Goal: Task Accomplishment & Management: Complete application form

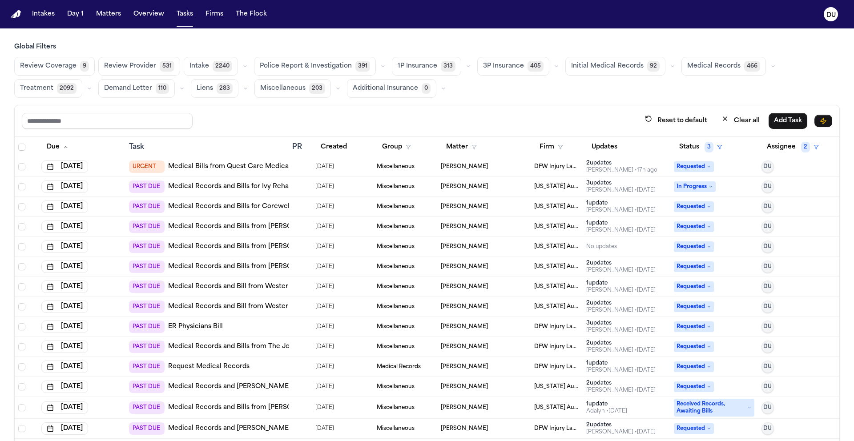
scroll to position [2, 0]
click at [13, 16] on img "Home" at bounding box center [16, 14] width 11 height 8
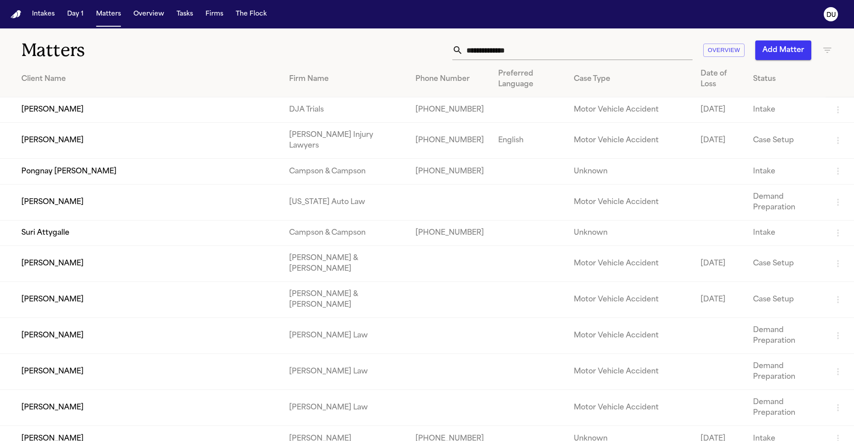
click at [501, 54] on input "text" at bounding box center [577, 50] width 229 height 20
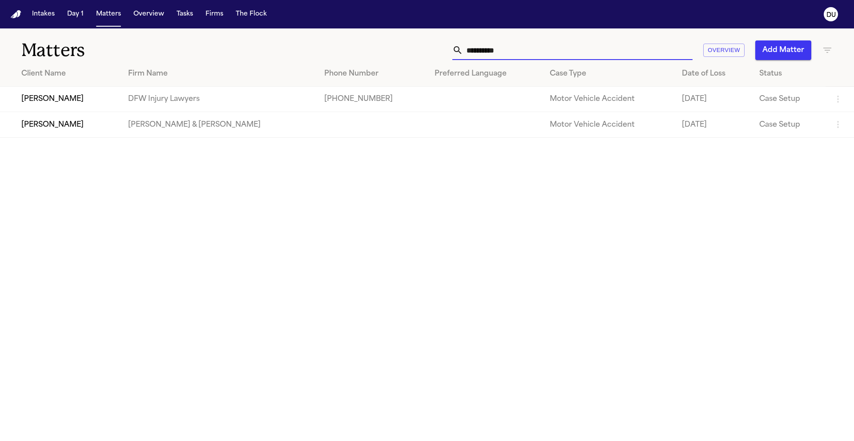
type input "**********"
click at [80, 103] on td "[PERSON_NAME]" at bounding box center [60, 99] width 121 height 25
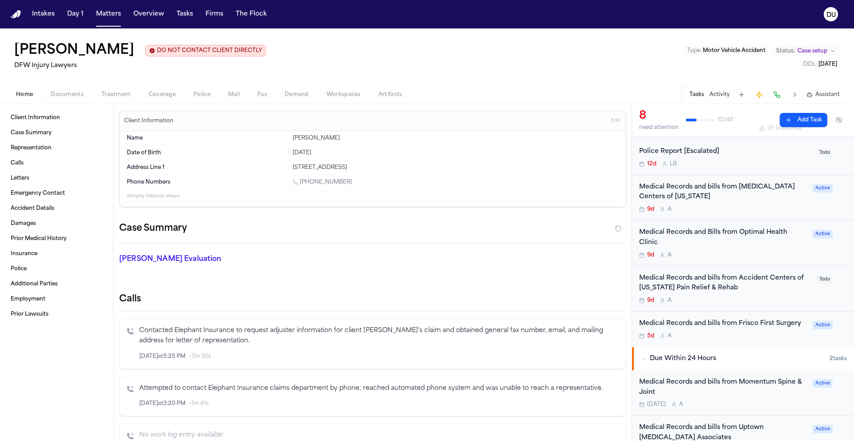
scroll to position [66, 0]
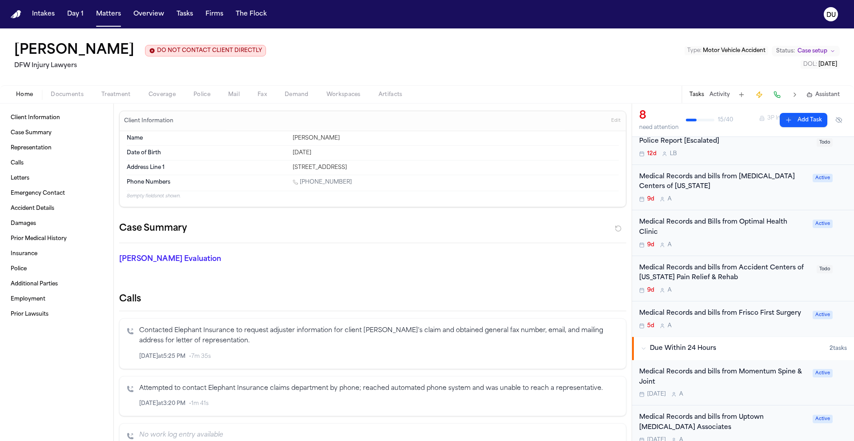
click at [668, 183] on div "Medical Records and bills from MRI Centers of Texas" at bounding box center [723, 182] width 168 height 20
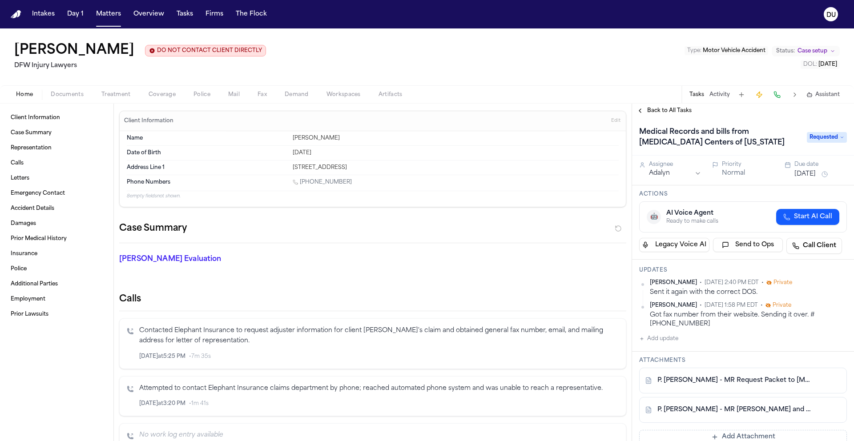
click at [818, 138] on span "Requested" at bounding box center [827, 137] width 40 height 11
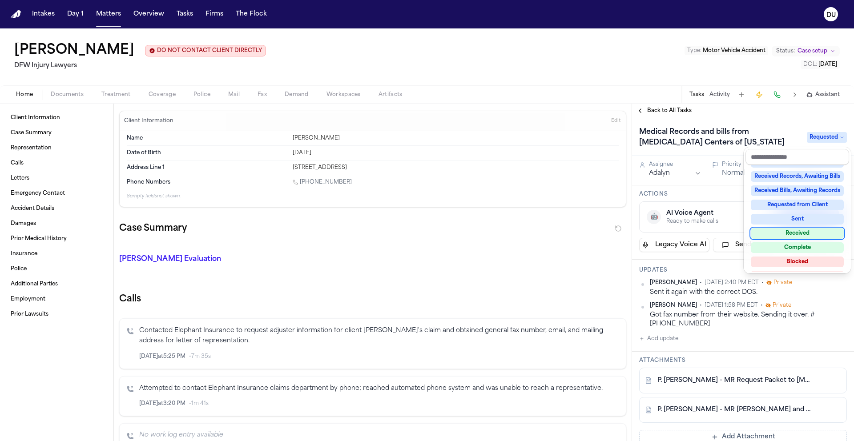
click at [799, 234] on div "Received" at bounding box center [797, 233] width 93 height 11
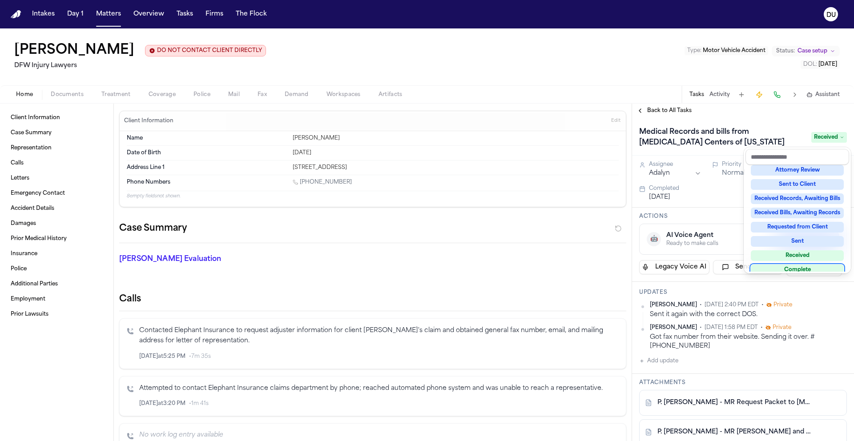
scroll to position [107, 0]
click at [715, 310] on div "Medical Records and bills from MRI Centers of Texas Received Assignee Adalyn Pr…" at bounding box center [743, 430] width 222 height 625
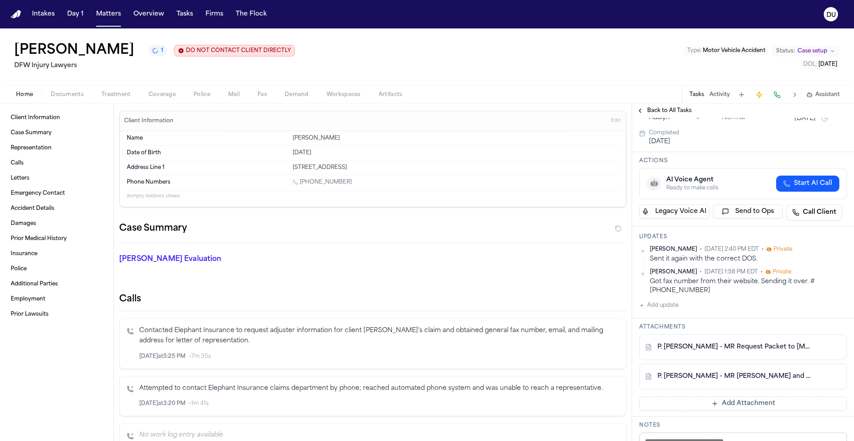
scroll to position [173, 0]
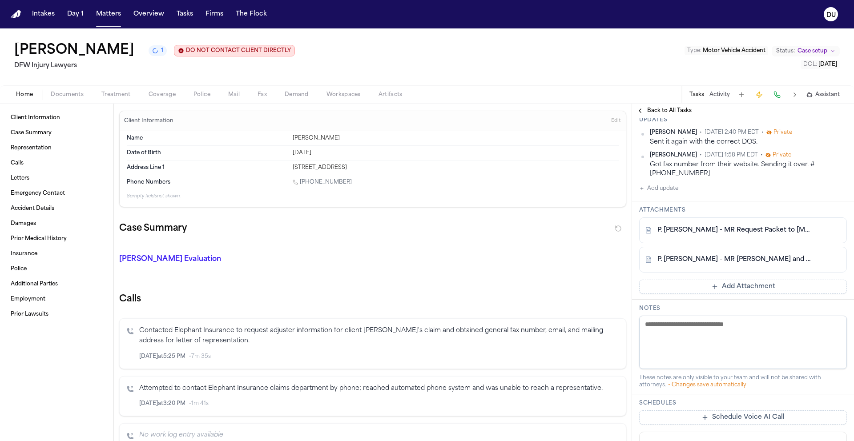
click at [709, 286] on button "Add Attachment" at bounding box center [743, 287] width 208 height 14
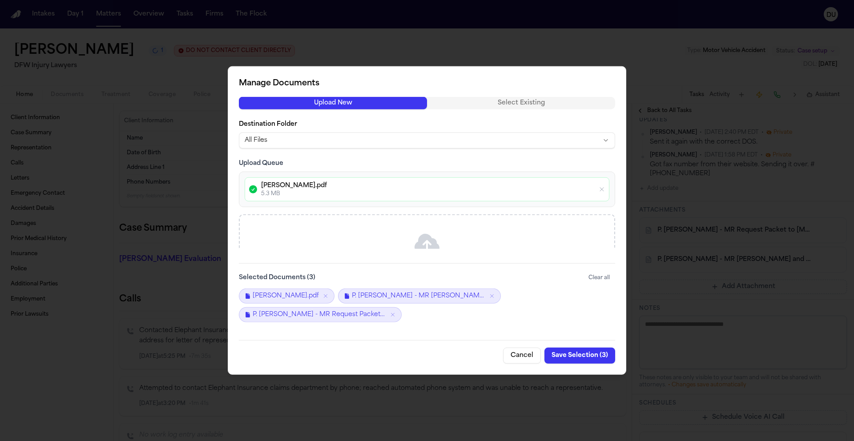
click at [587, 357] on button "Save Selection ( 3 )" at bounding box center [579, 356] width 71 height 16
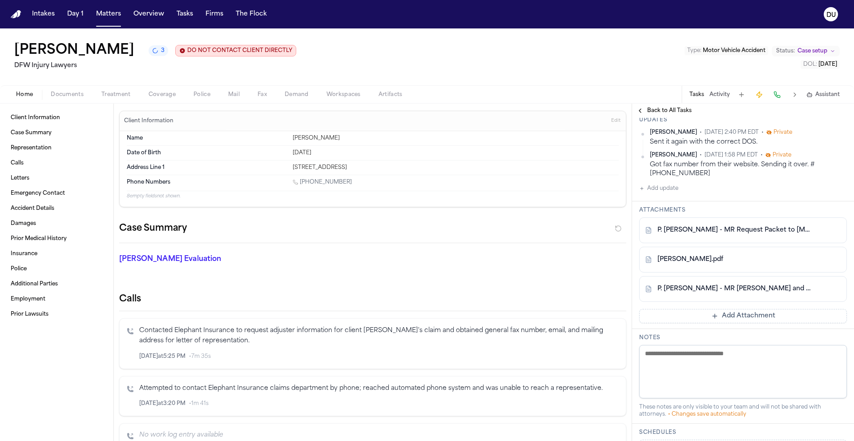
drag, startPoint x: 14, startPoint y: 13, endPoint x: 42, endPoint y: 22, distance: 29.3
click at [14, 14] on img "Home" at bounding box center [16, 14] width 11 height 8
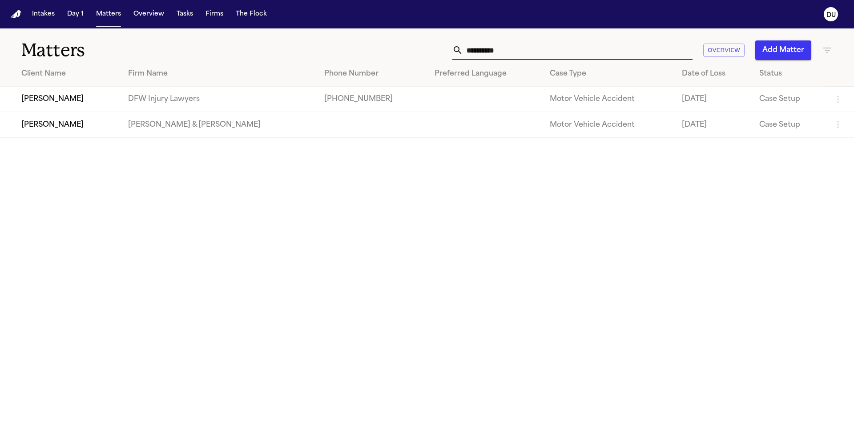
drag, startPoint x: 509, startPoint y: 50, endPoint x: 443, endPoint y: 50, distance: 65.8
click at [443, 50] on div "**********" at bounding box center [544, 50] width 575 height 20
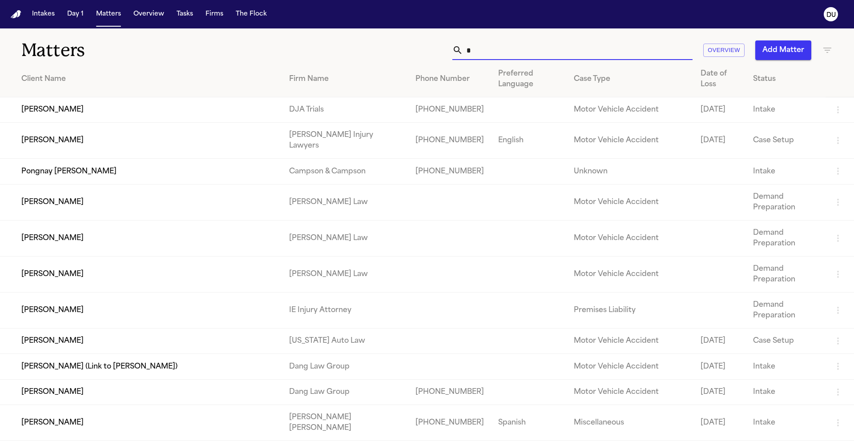
type input "**"
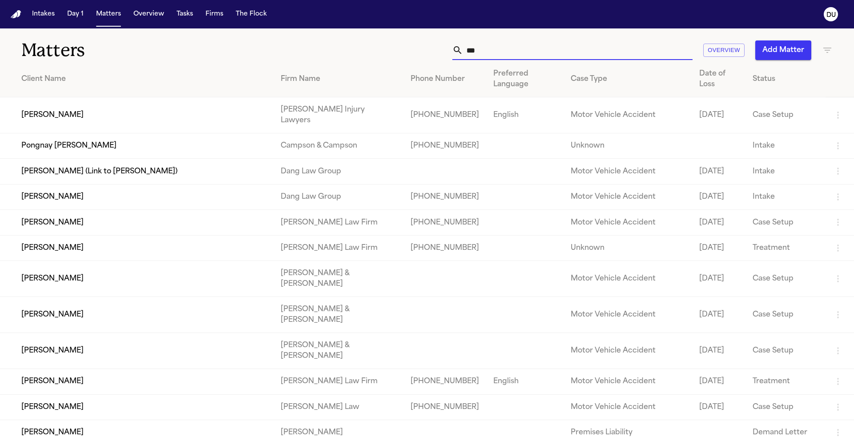
click at [494, 47] on input "***" at bounding box center [577, 50] width 229 height 20
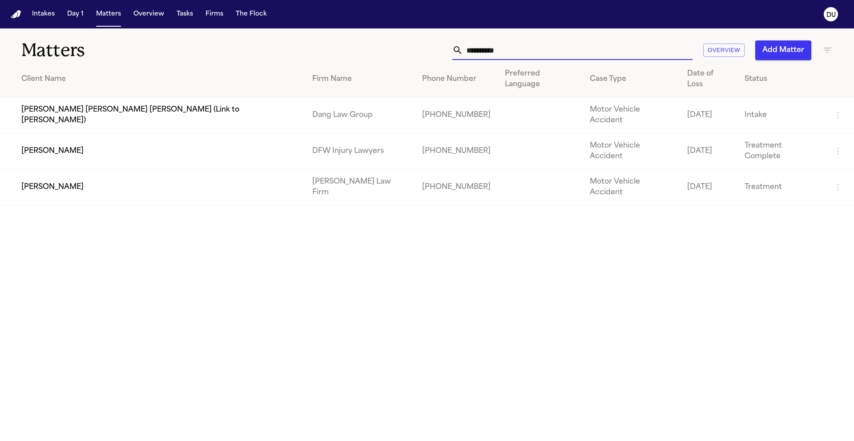
type input "**********"
click at [305, 134] on td "DFW Injury Lawyers" at bounding box center [360, 151] width 110 height 36
click at [217, 133] on td "[PERSON_NAME]" at bounding box center [152, 151] width 305 height 36
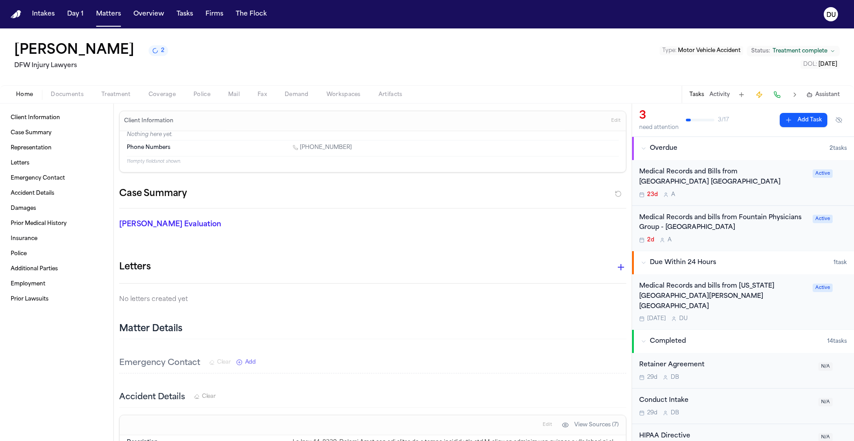
click at [720, 285] on div "Medical Records and bills from Texas Health Harris Methodist Hospital Southwest…" at bounding box center [723, 296] width 168 height 30
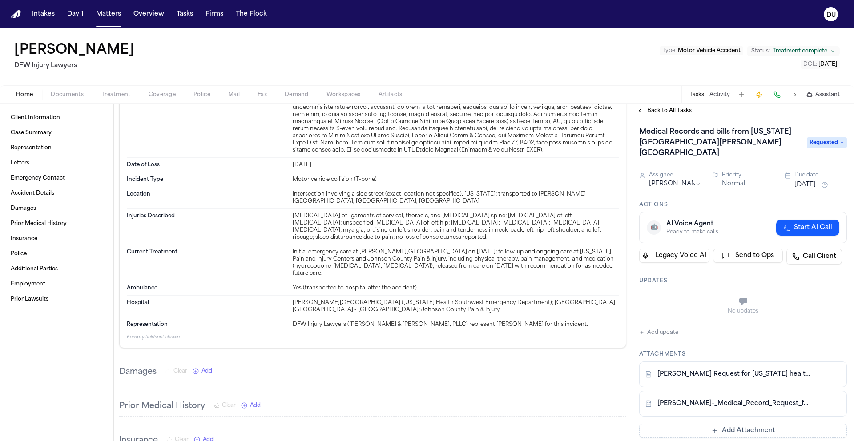
scroll to position [349, 0]
click at [682, 113] on span "Back to All Tasks" at bounding box center [669, 110] width 44 height 7
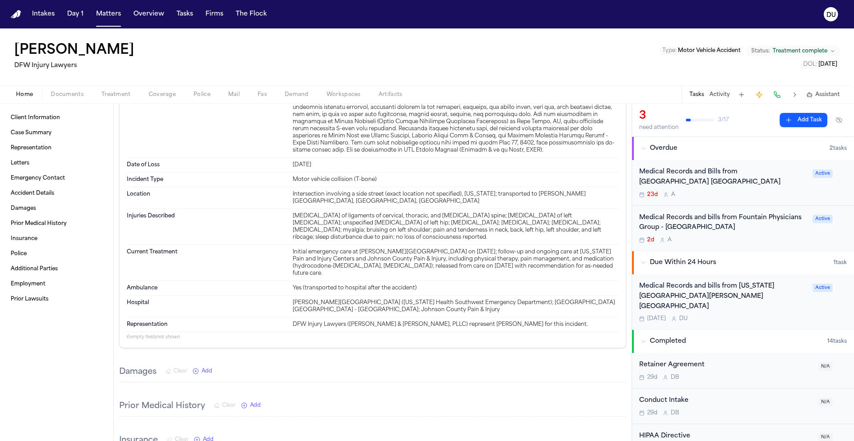
click at [787, 117] on button "Add Task" at bounding box center [803, 120] width 48 height 14
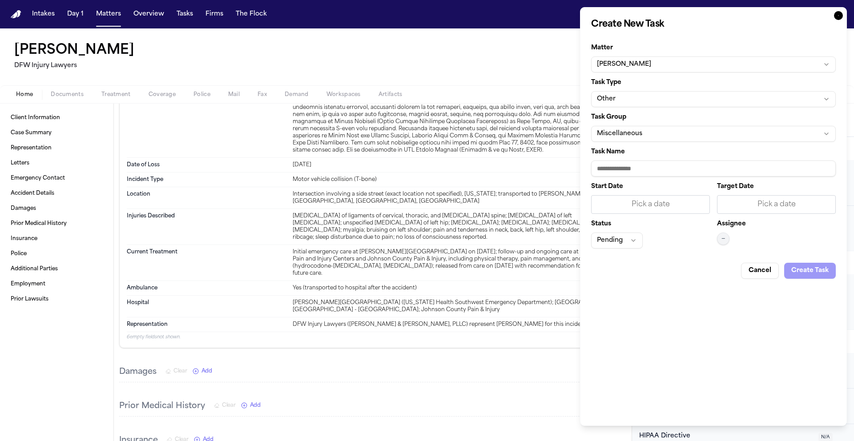
click at [654, 132] on button "Miscellaneous" at bounding box center [713, 134] width 245 height 16
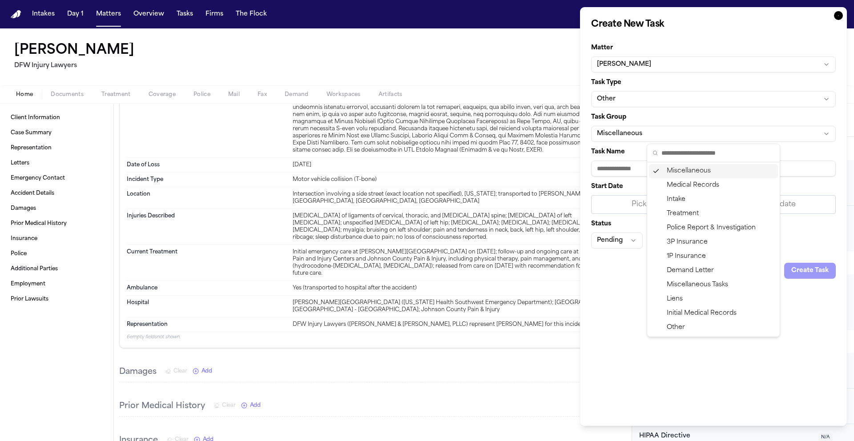
click at [662, 101] on body "Intakes Day 1 Matters Overview Tasks Firms The Flock DU Jessica Lowe DFW Injury…" at bounding box center [427, 220] width 854 height 441
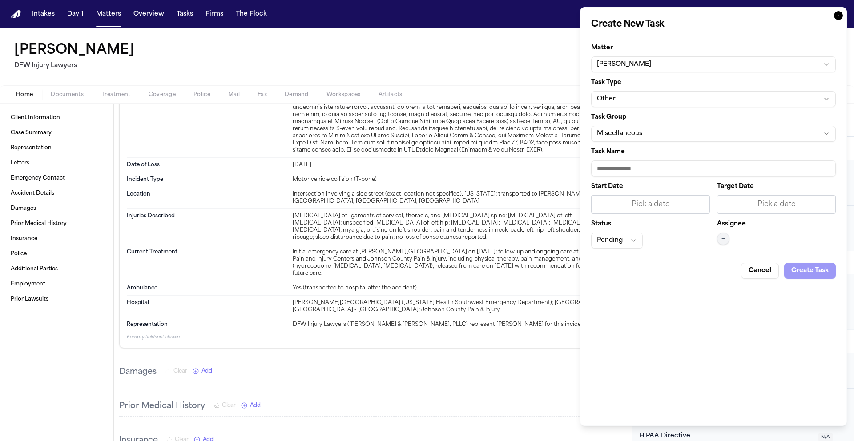
click at [662, 100] on button "Other" at bounding box center [713, 99] width 245 height 16
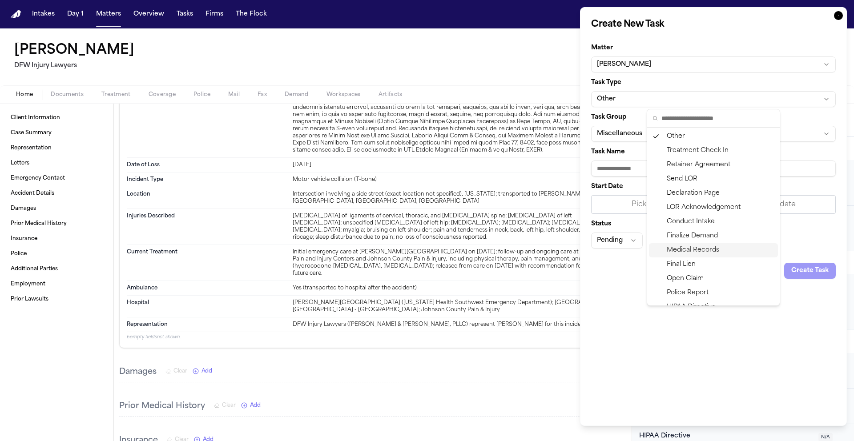
click at [695, 253] on div "Medical Records" at bounding box center [713, 250] width 129 height 14
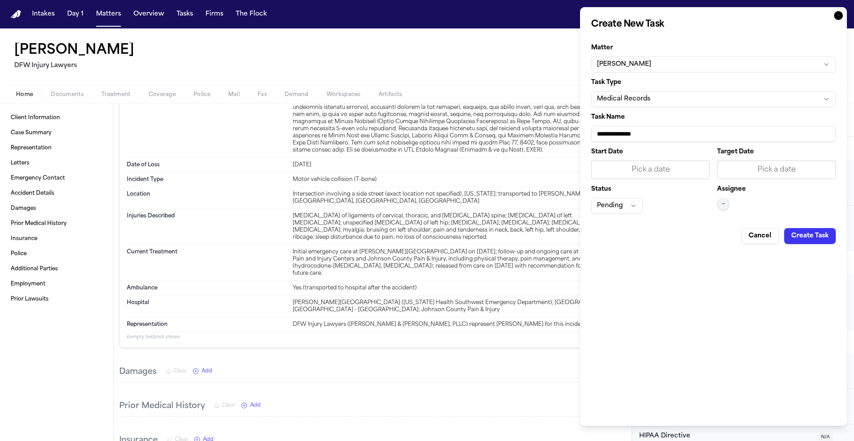
click at [658, 133] on input "**********" at bounding box center [713, 134] width 245 height 16
drag, startPoint x: 631, startPoint y: 135, endPoint x: 642, endPoint y: 122, distance: 17.7
click at [615, 136] on input "**********" at bounding box center [713, 134] width 245 height 16
click at [667, 101] on button "Medical Records" at bounding box center [713, 99] width 245 height 16
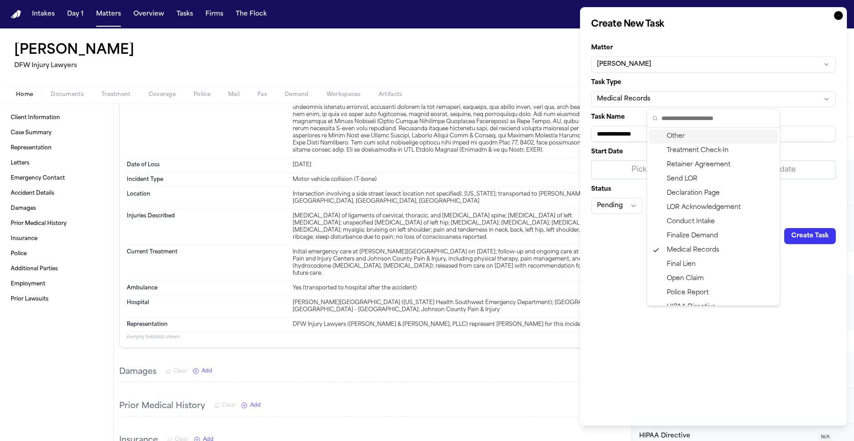
click at [686, 136] on div "Other" at bounding box center [713, 136] width 129 height 14
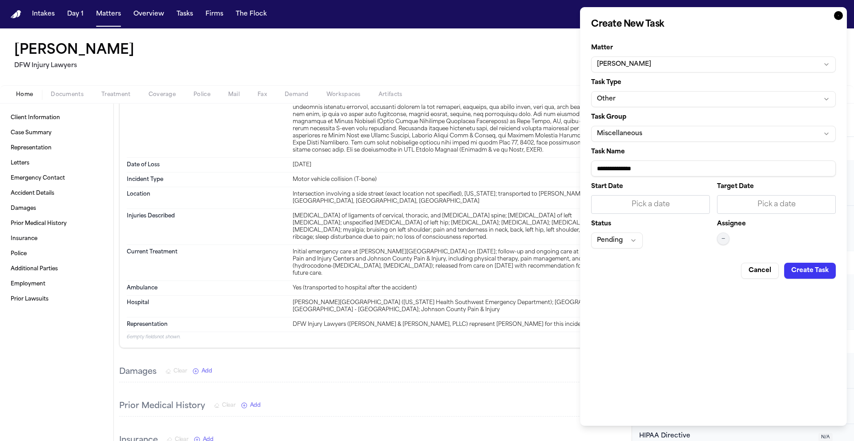
click at [669, 172] on input "**********" at bounding box center [713, 169] width 245 height 16
drag, startPoint x: 657, startPoint y: 171, endPoint x: 579, endPoint y: 171, distance: 78.3
click at [579, 172] on body "Intakes Day 1 Matters Overview Tasks Firms The Flock DU Jessica Lowe DFW Injury…" at bounding box center [427, 220] width 854 height 441
type input "**********"
click at [651, 202] on div "Pick a date" at bounding box center [650, 204] width 107 height 11
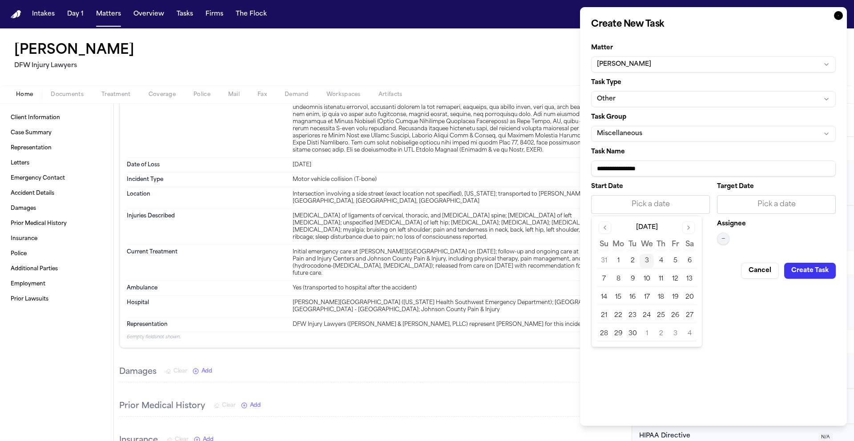
click at [644, 263] on button "3" at bounding box center [646, 261] width 14 height 14
click at [756, 203] on div "Pick a date" at bounding box center [776, 204] width 107 height 11
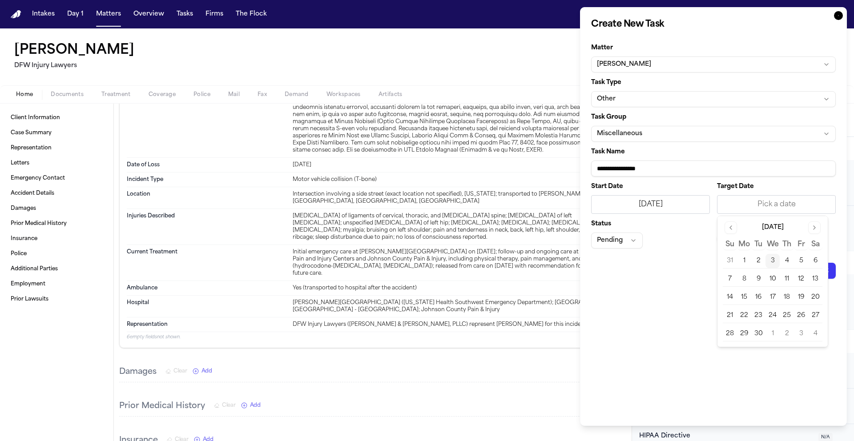
click at [778, 277] on button "10" at bounding box center [772, 279] width 14 height 14
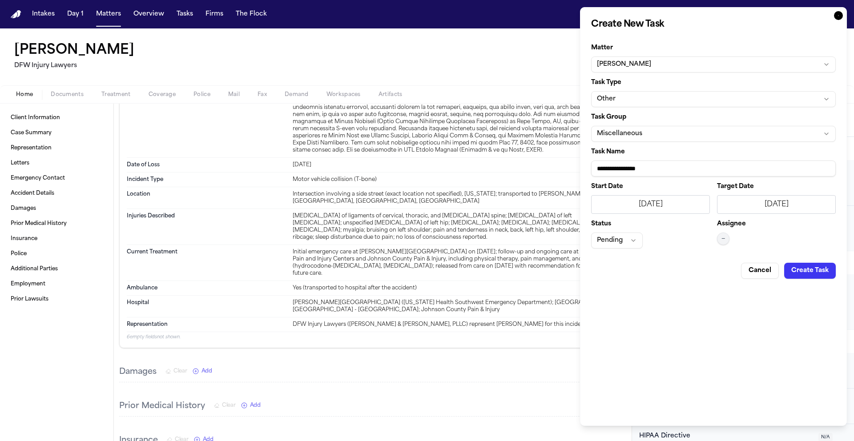
click at [723, 238] on span "—" at bounding box center [723, 238] width 4 height 7
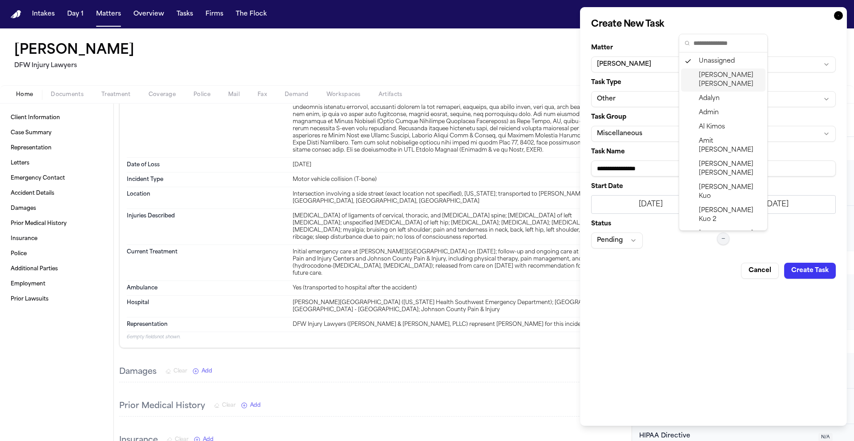
click at [729, 75] on span "[PERSON_NAME]" at bounding box center [730, 80] width 63 height 18
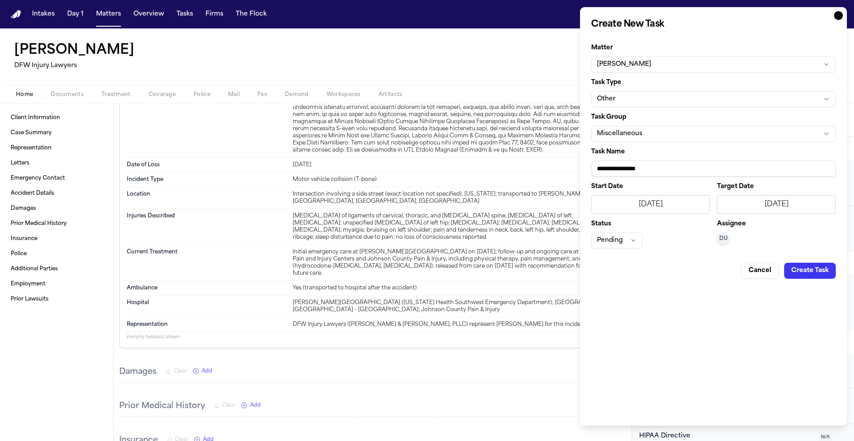
click at [635, 241] on button "Pending" at bounding box center [617, 241] width 52 height 16
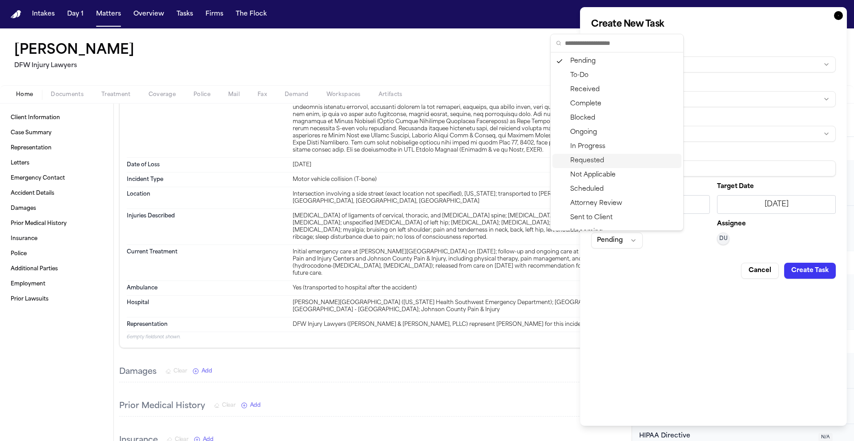
click at [595, 162] on div "Requested" at bounding box center [616, 161] width 129 height 14
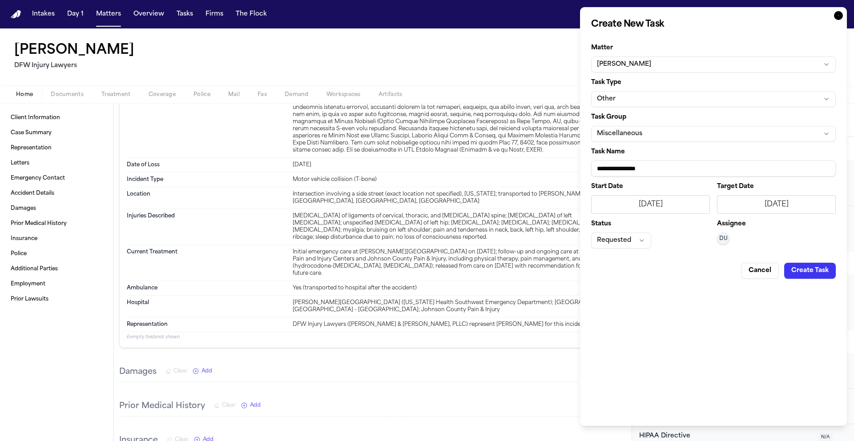
click at [800, 273] on button "Create Task" at bounding box center [810, 271] width 52 height 16
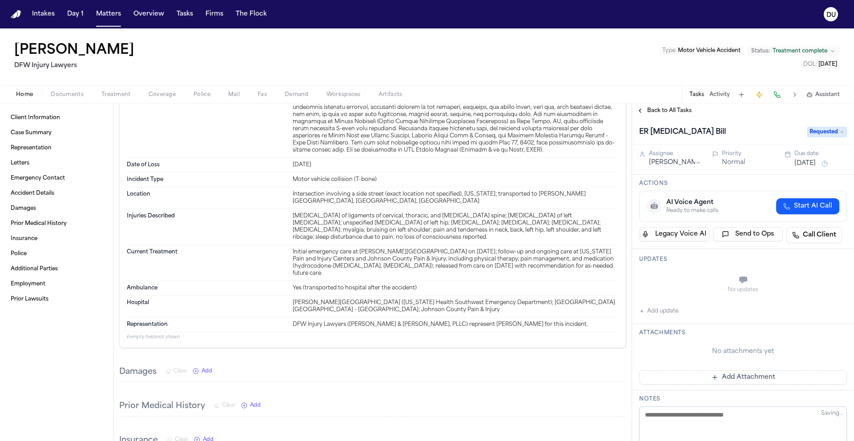
click at [703, 375] on button "Add Attachment" at bounding box center [743, 377] width 208 height 14
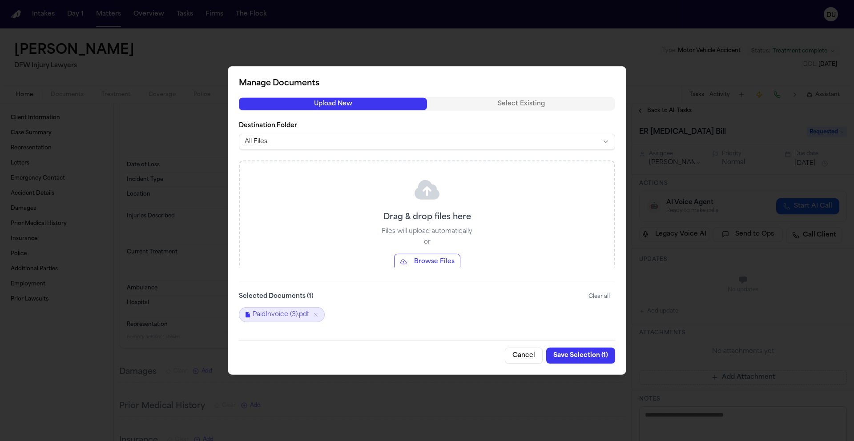
click at [577, 357] on button "Save Selection ( 1 )" at bounding box center [580, 356] width 69 height 16
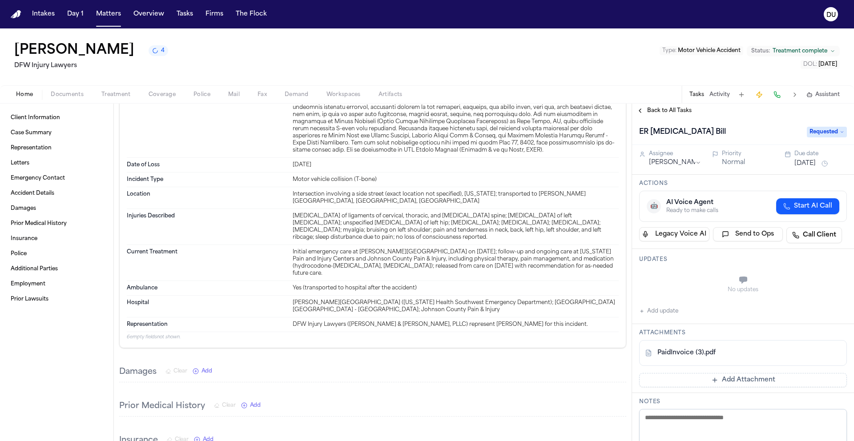
click at [671, 116] on div "Back to All Tasks" at bounding box center [743, 111] width 222 height 14
click at [675, 112] on span "Back to All Tasks" at bounding box center [669, 110] width 44 height 7
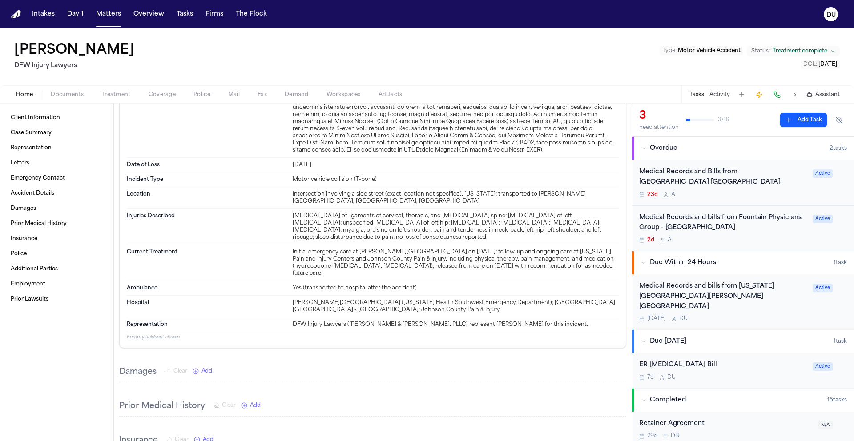
click at [798, 125] on button "Add Task" at bounding box center [803, 120] width 48 height 14
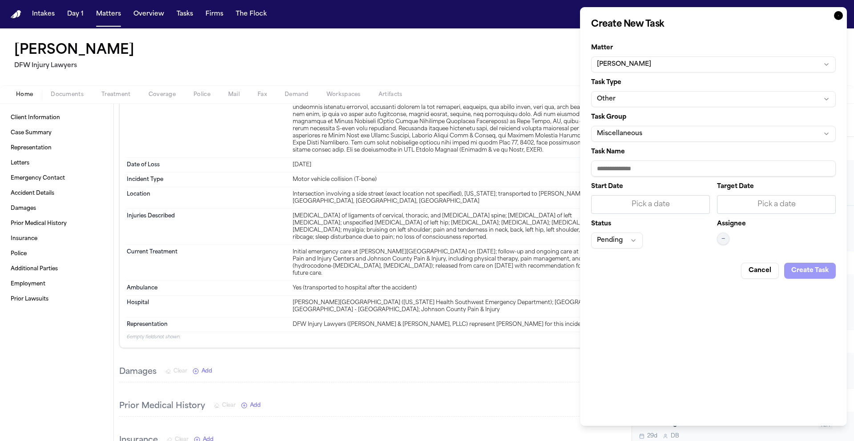
click at [648, 166] on input "Task Name" at bounding box center [713, 169] width 245 height 16
type input "*"
type input "**********"
click at [664, 208] on div "Pick a date" at bounding box center [650, 204] width 107 height 11
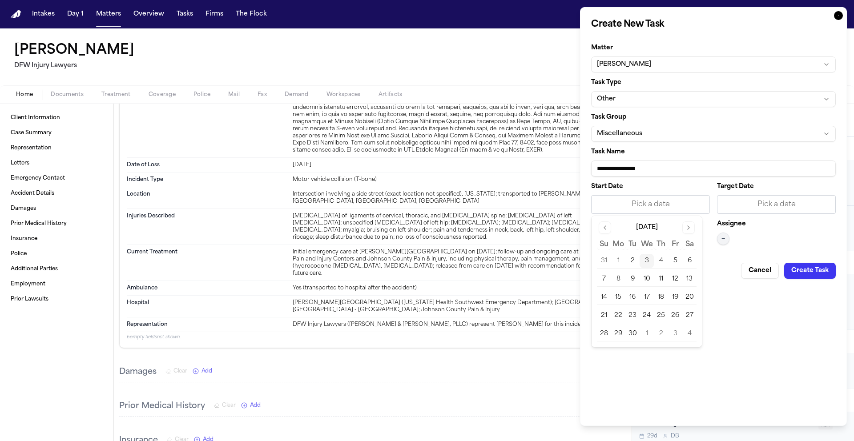
click at [650, 262] on button "3" at bounding box center [646, 261] width 14 height 14
click at [768, 205] on div "Pick a date" at bounding box center [776, 204] width 107 height 11
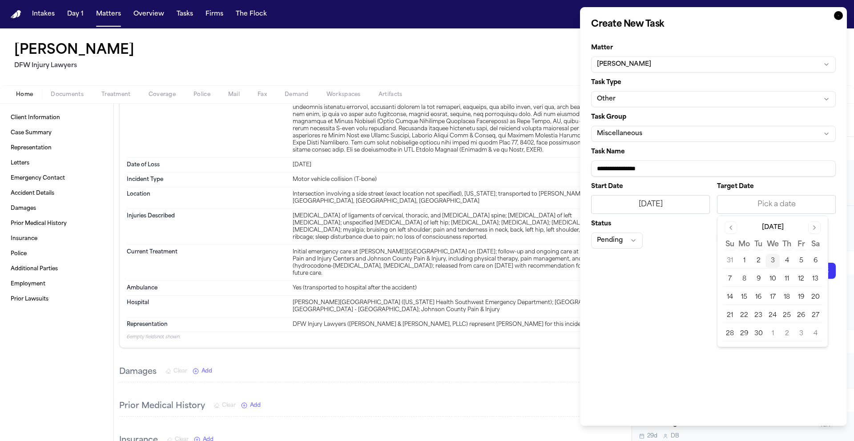
click at [773, 278] on button "10" at bounding box center [772, 279] width 14 height 14
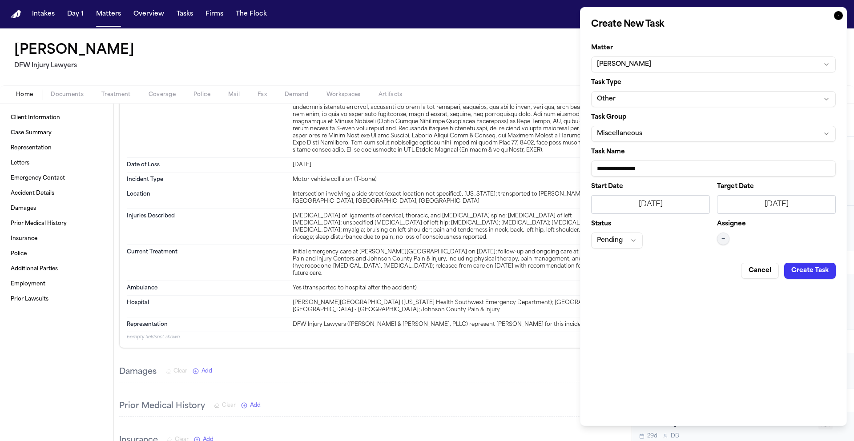
click at [725, 239] on button "—" at bounding box center [723, 239] width 12 height 12
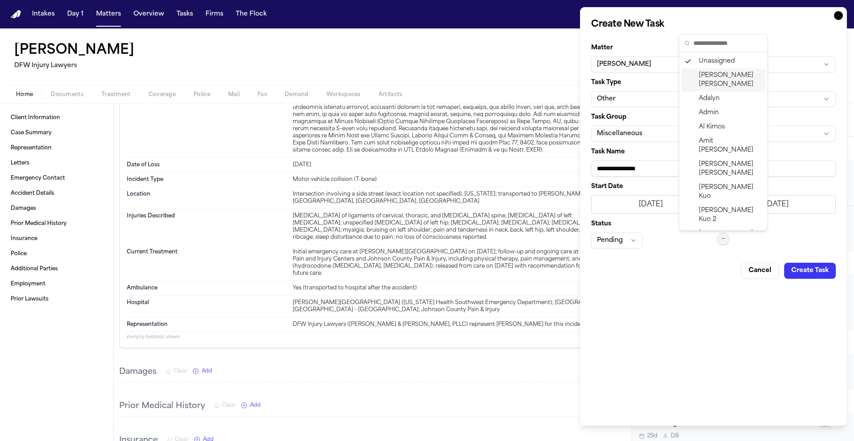
click at [716, 77] on span "[PERSON_NAME]" at bounding box center [730, 80] width 63 height 18
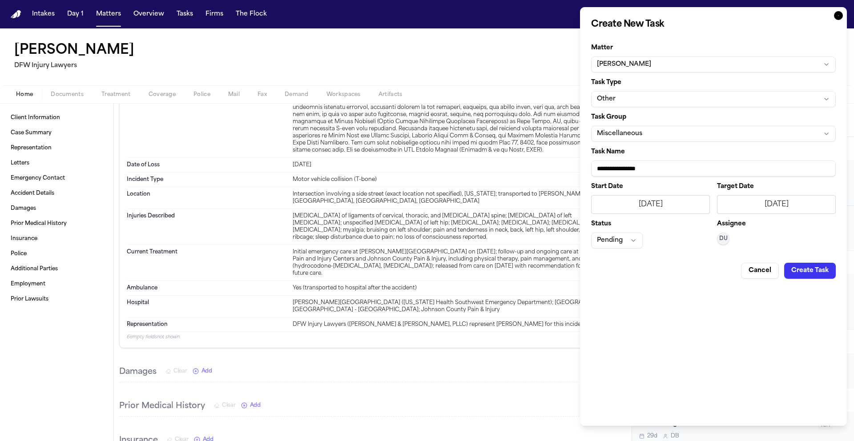
click at [626, 245] on button "Pending" at bounding box center [617, 241] width 52 height 16
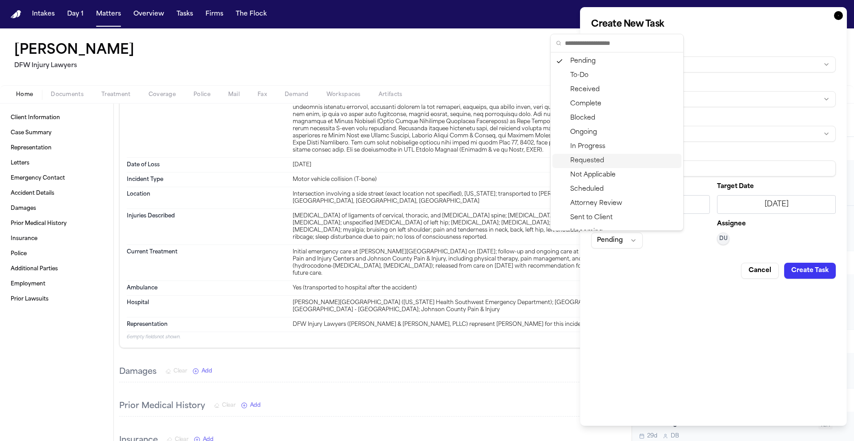
click at [597, 162] on div "Requested" at bounding box center [616, 161] width 129 height 14
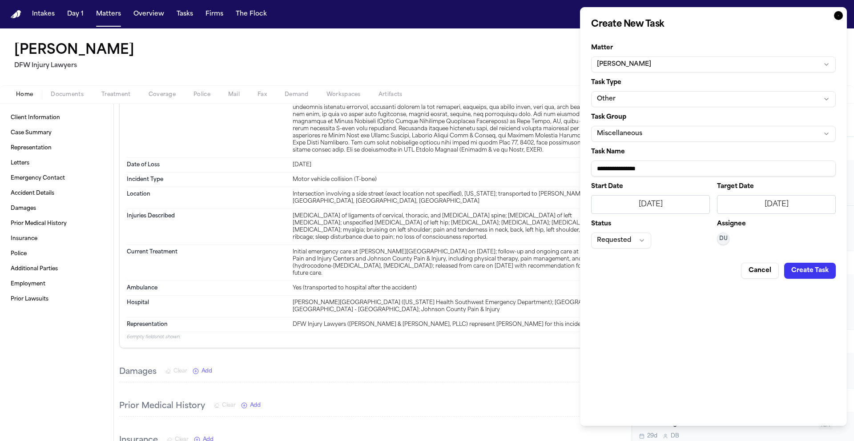
click at [810, 270] on button "Create Task" at bounding box center [810, 271] width 52 height 16
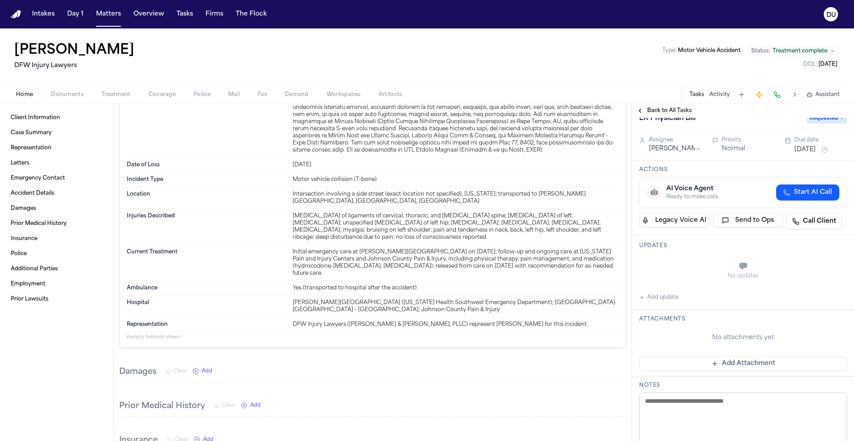
scroll to position [14, 0]
click at [736, 362] on button "Add Attachment" at bounding box center [743, 363] width 208 height 14
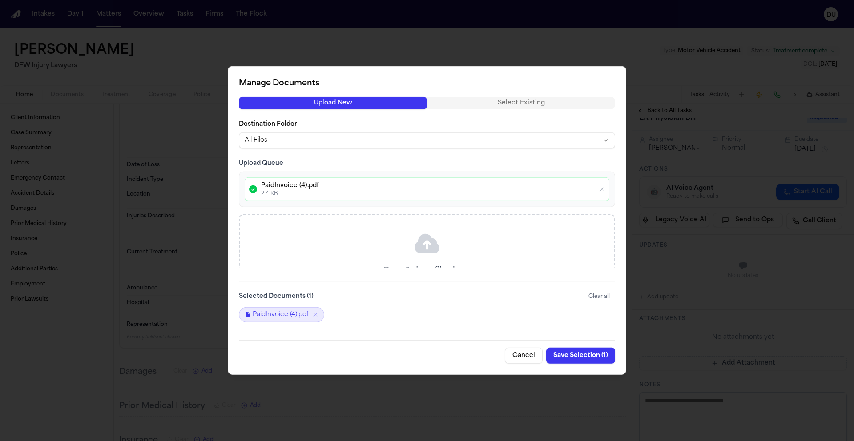
click at [582, 355] on button "Save Selection ( 1 )" at bounding box center [580, 356] width 69 height 16
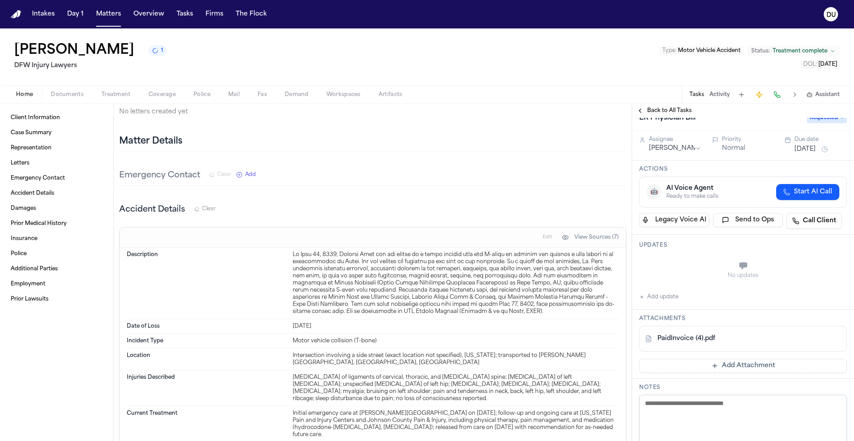
scroll to position [47, 0]
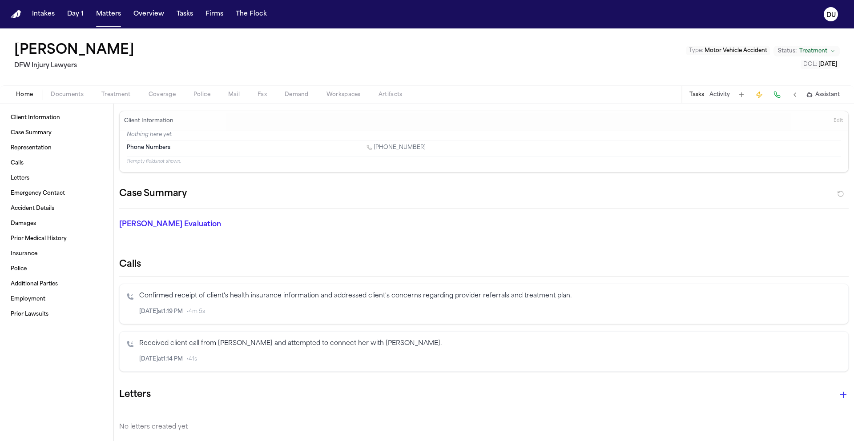
click at [11, 15] on img "Home" at bounding box center [16, 14] width 11 height 8
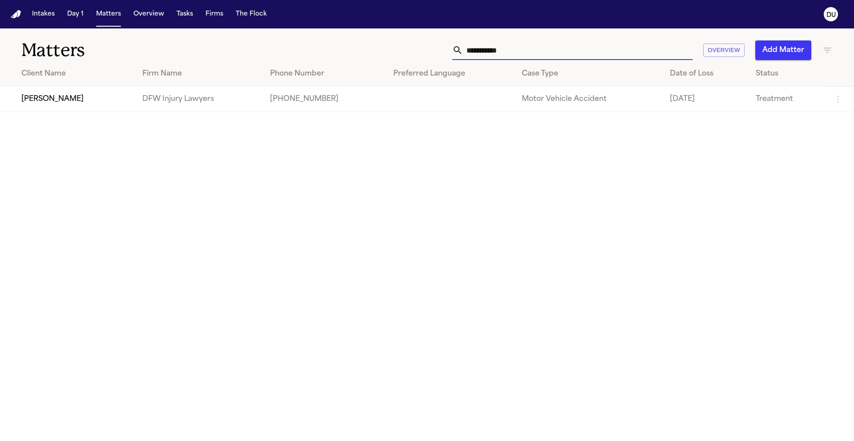
drag, startPoint x: 541, startPoint y: 53, endPoint x: 477, endPoint y: 51, distance: 64.1
click at [457, 56] on div "**********" at bounding box center [572, 50] width 240 height 20
click at [477, 51] on input "**********" at bounding box center [577, 50] width 229 height 20
drag, startPoint x: 521, startPoint y: 47, endPoint x: 461, endPoint y: 50, distance: 59.6
click at [462, 49] on div "**********" at bounding box center [572, 50] width 240 height 20
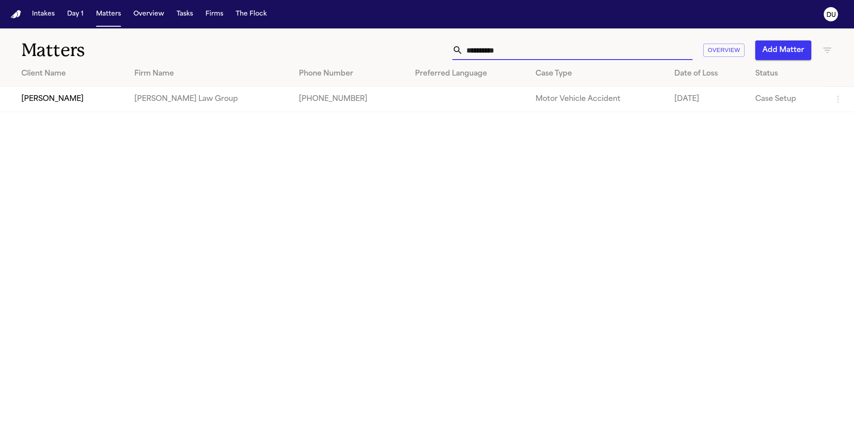
type input "**********"
click at [185, 107] on td "[PERSON_NAME] Law Group" at bounding box center [209, 99] width 165 height 25
click at [450, 109] on td at bounding box center [468, 99] width 121 height 25
click at [75, 96] on td "[PERSON_NAME]" at bounding box center [63, 99] width 127 height 25
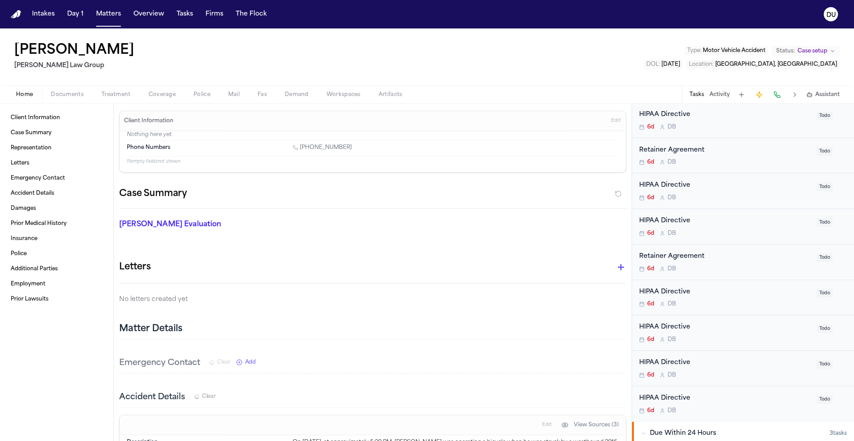
scroll to position [3321, 0]
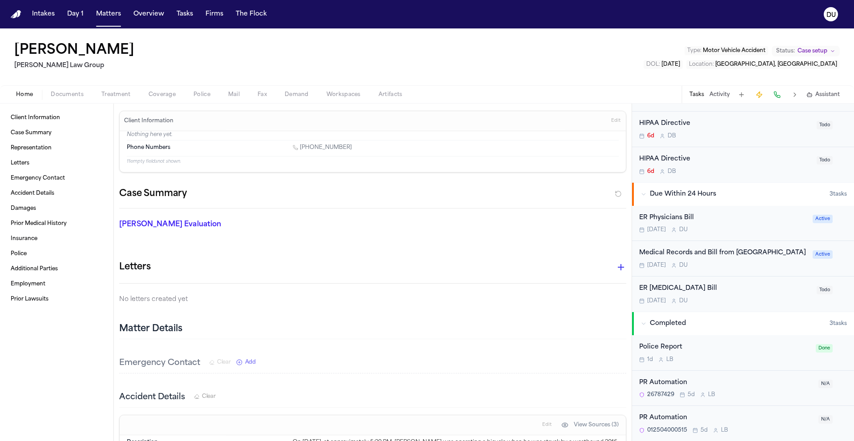
click at [719, 248] on div "Medical Records and Bill from [GEOGRAPHIC_DATA]" at bounding box center [723, 253] width 168 height 10
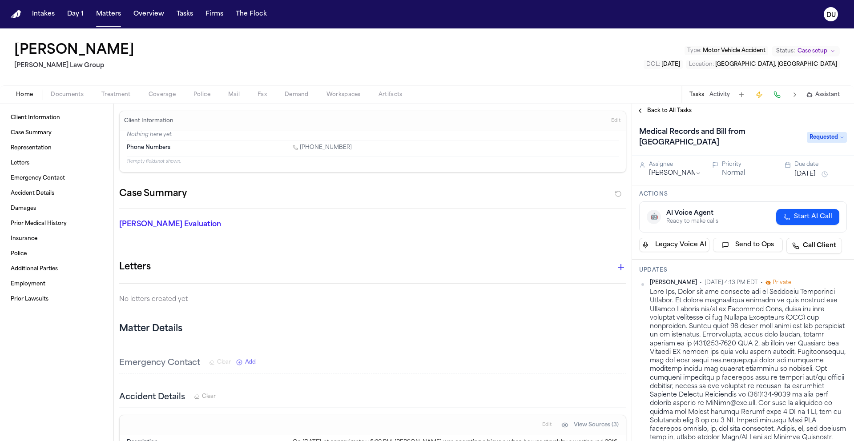
scroll to position [434, 0]
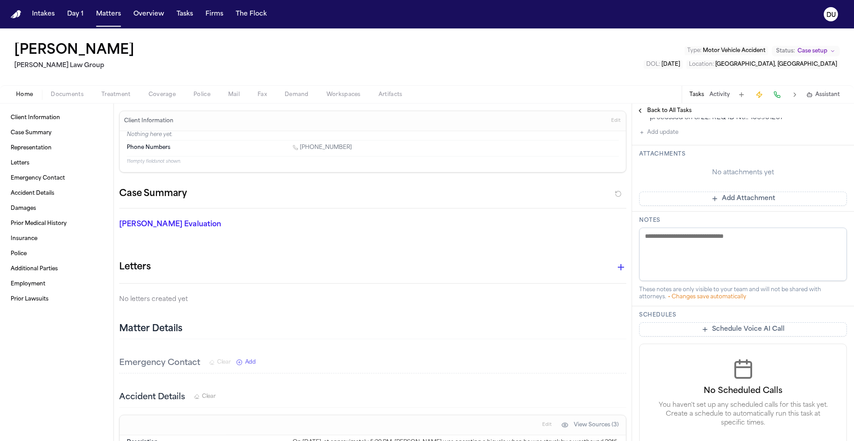
click at [740, 206] on button "Add Attachment" at bounding box center [743, 199] width 208 height 14
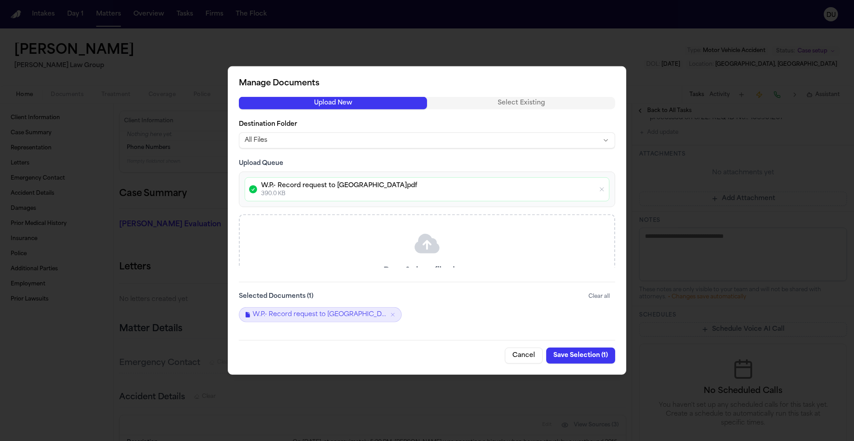
click at [573, 354] on button "Save Selection ( 1 )" at bounding box center [580, 356] width 69 height 16
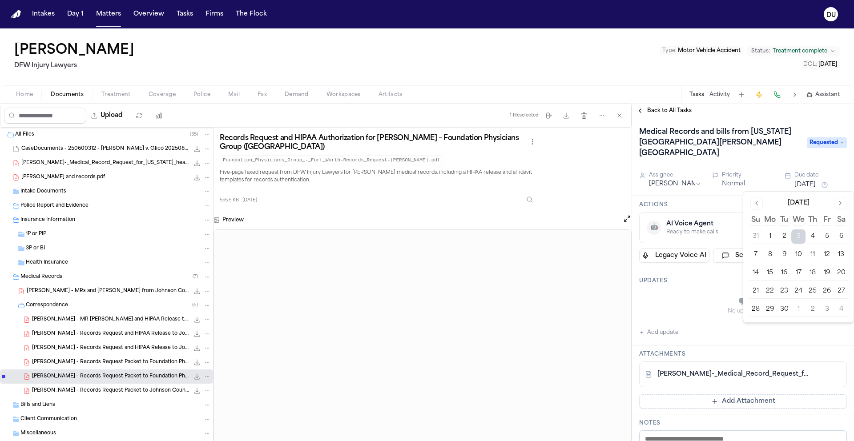
scroll to position [20, 0]
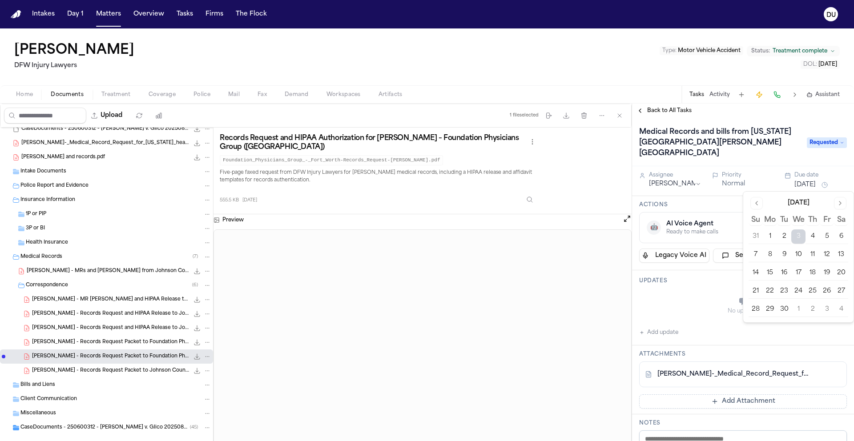
click at [761, 140] on h1 "Medical Records and bills from [US_STATE][GEOGRAPHIC_DATA][PERSON_NAME] [GEOGRA…" at bounding box center [718, 143] width 166 height 36
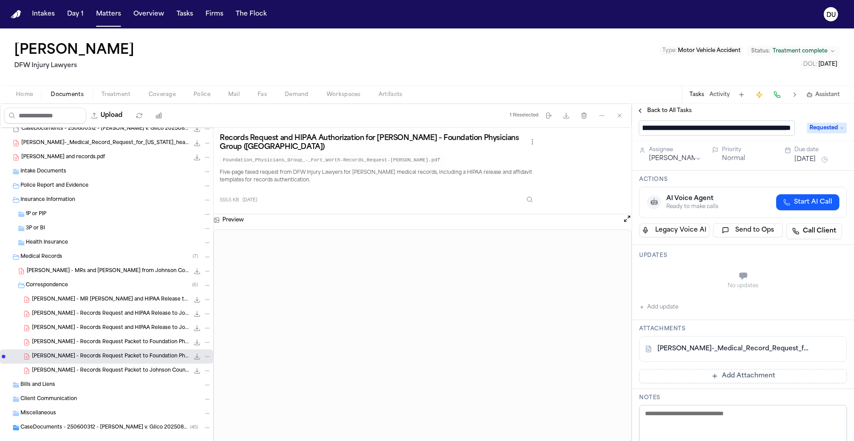
scroll to position [0, 0]
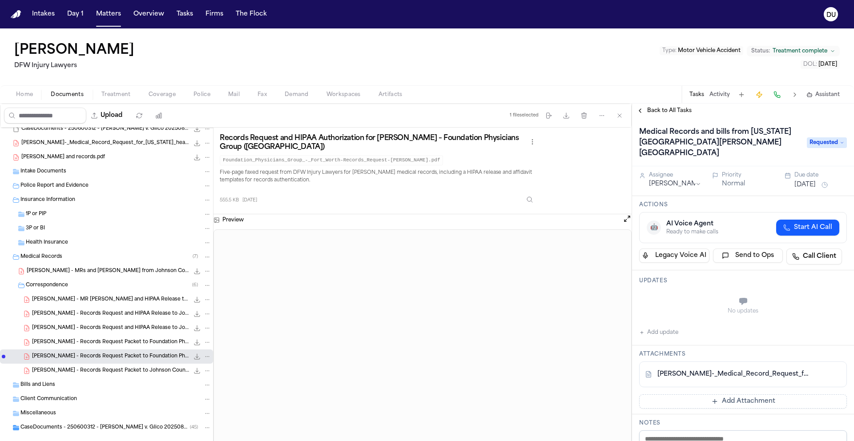
click at [709, 402] on button "Add Attachment" at bounding box center [743, 401] width 208 height 14
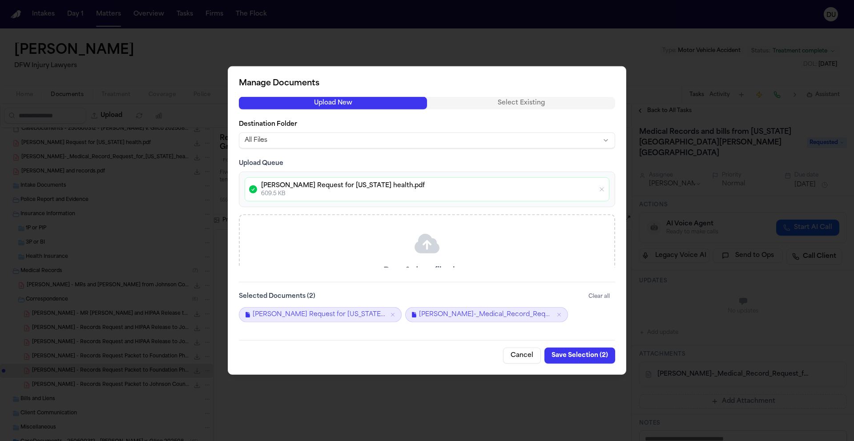
click at [579, 357] on button "Save Selection ( 2 )" at bounding box center [579, 356] width 71 height 16
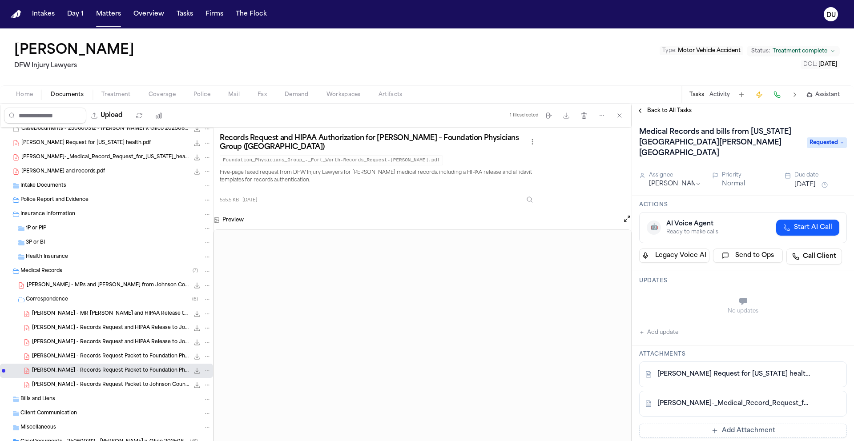
click at [813, 189] on button "[DATE]" at bounding box center [804, 185] width 21 height 9
click at [755, 123] on div "Medical Records and bills from Texas Health Harris Methodist Hospital Southwest…" at bounding box center [743, 142] width 222 height 48
click at [679, 112] on span "Back to All Tasks" at bounding box center [669, 110] width 44 height 7
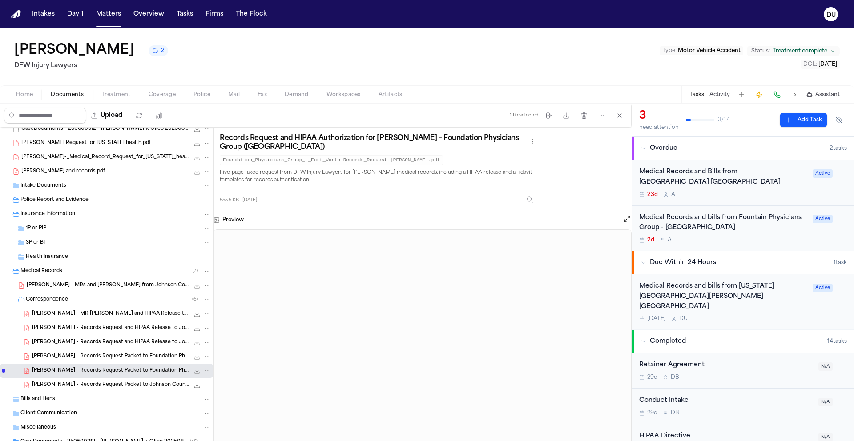
click at [20, 12] on img "Home" at bounding box center [16, 14] width 11 height 8
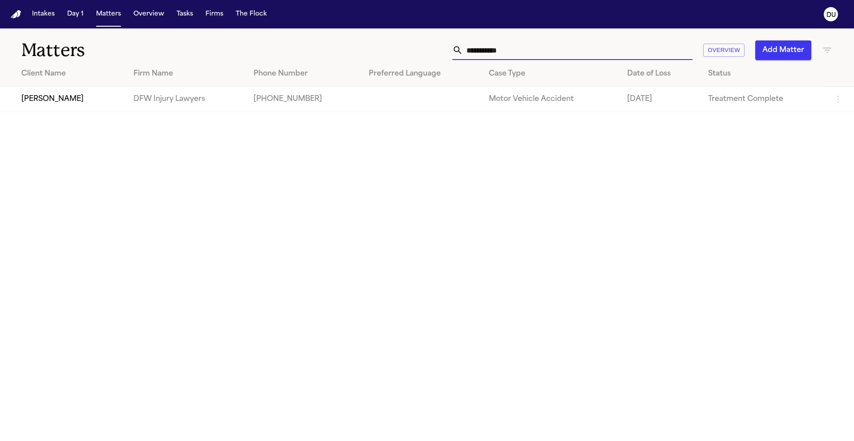
drag, startPoint x: 513, startPoint y: 53, endPoint x: 429, endPoint y: 53, distance: 83.6
click at [429, 53] on div "**********" at bounding box center [544, 50] width 575 height 20
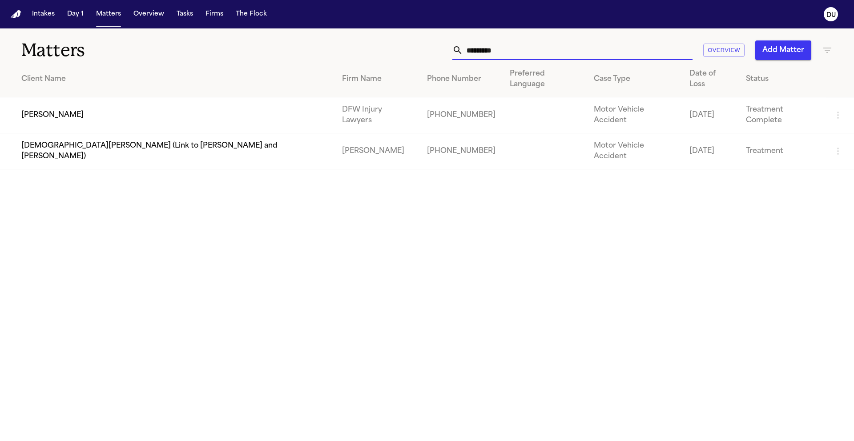
type input "*********"
click at [239, 102] on td "[PERSON_NAME]" at bounding box center [167, 115] width 335 height 36
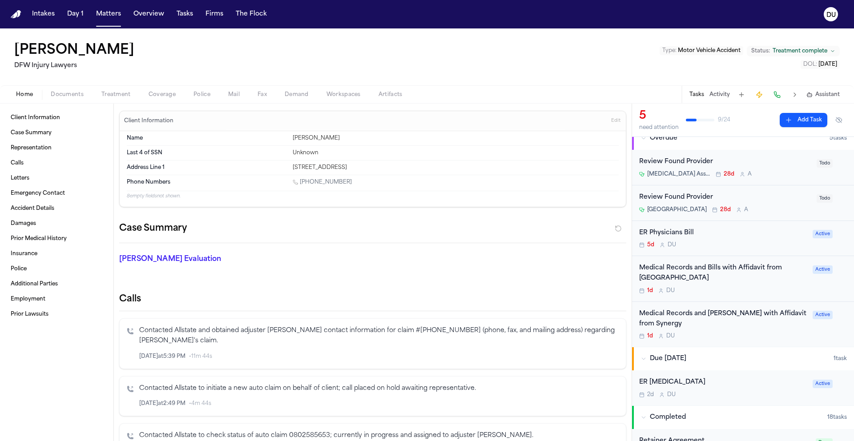
scroll to position [28, 0]
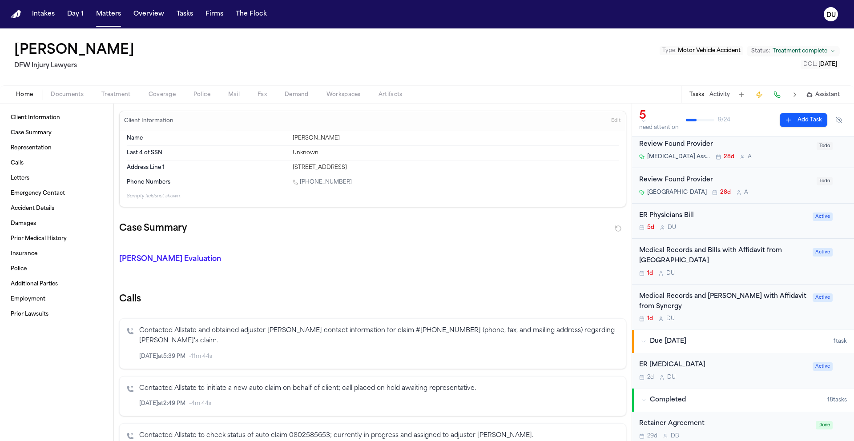
click at [692, 214] on div "ER Physicians Bill" at bounding box center [723, 216] width 168 height 10
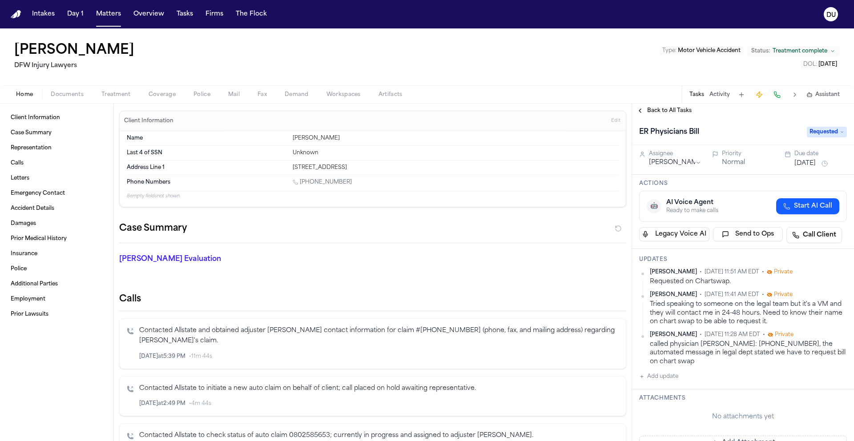
click at [661, 107] on span "Back to All Tasks" at bounding box center [669, 110] width 44 height 7
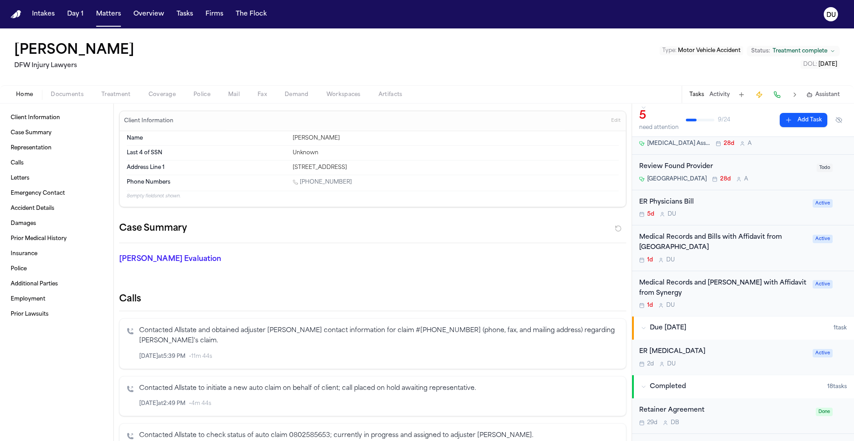
scroll to position [57, 0]
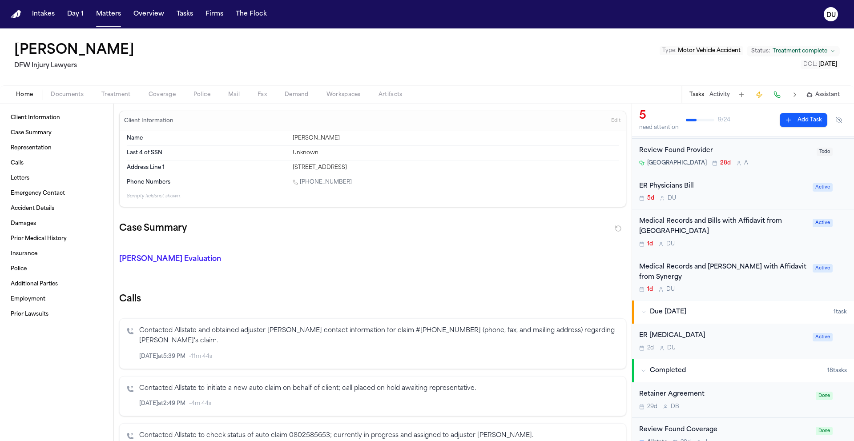
click at [709, 224] on div "Medical Records and Bills with Affidavit from [GEOGRAPHIC_DATA]" at bounding box center [723, 227] width 168 height 20
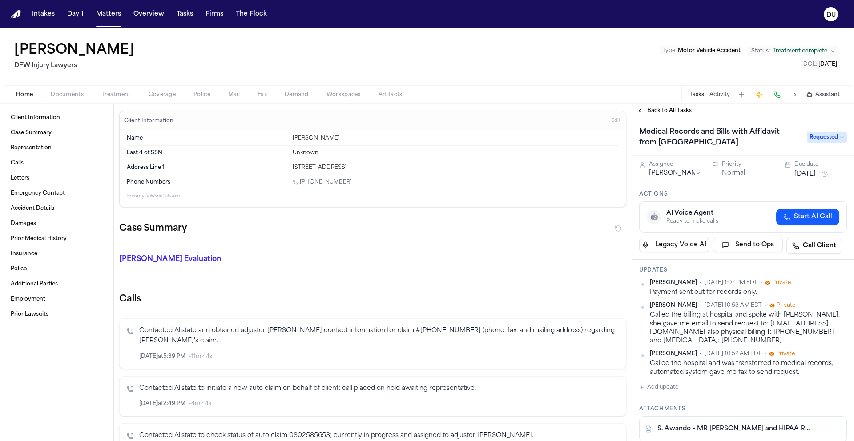
click at [654, 111] on span "Back to All Tasks" at bounding box center [669, 110] width 44 height 7
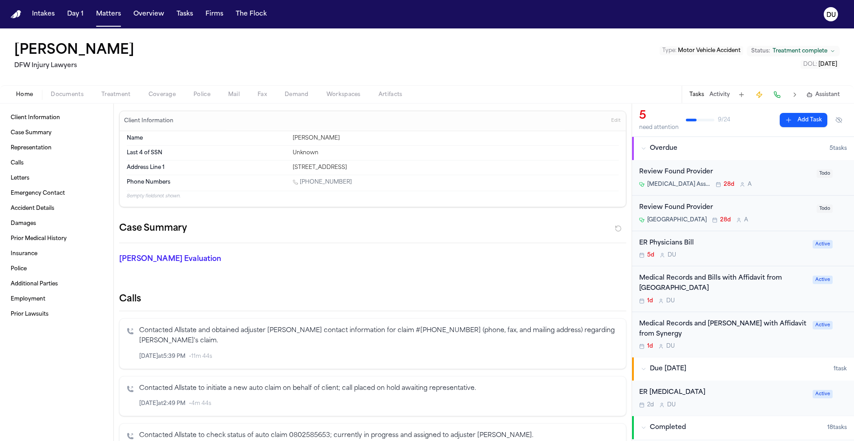
click at [666, 390] on div "ER [MEDICAL_DATA]" at bounding box center [723, 393] width 168 height 10
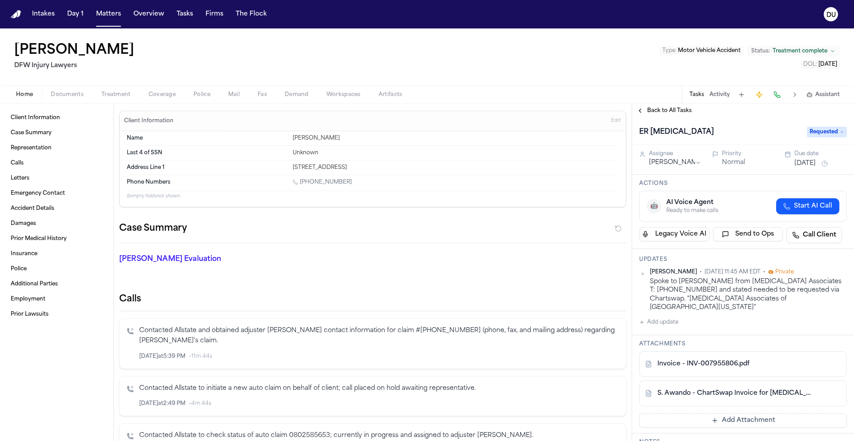
click at [679, 108] on span "Back to All Tasks" at bounding box center [669, 110] width 44 height 7
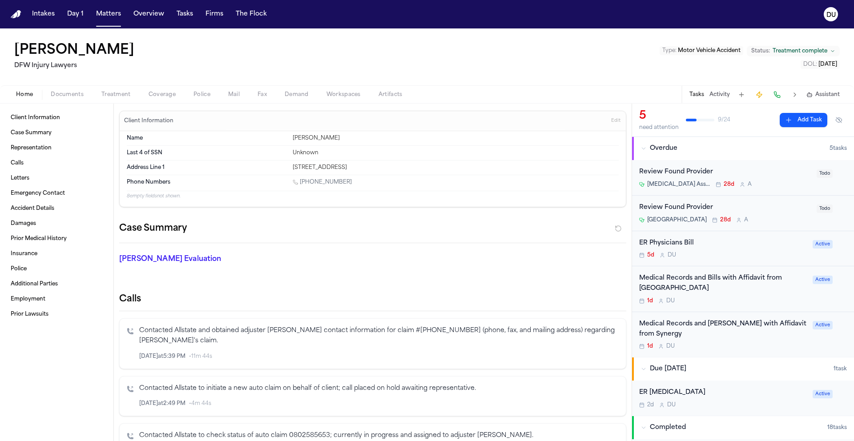
click at [19, 17] on img "Home" at bounding box center [16, 14] width 11 height 8
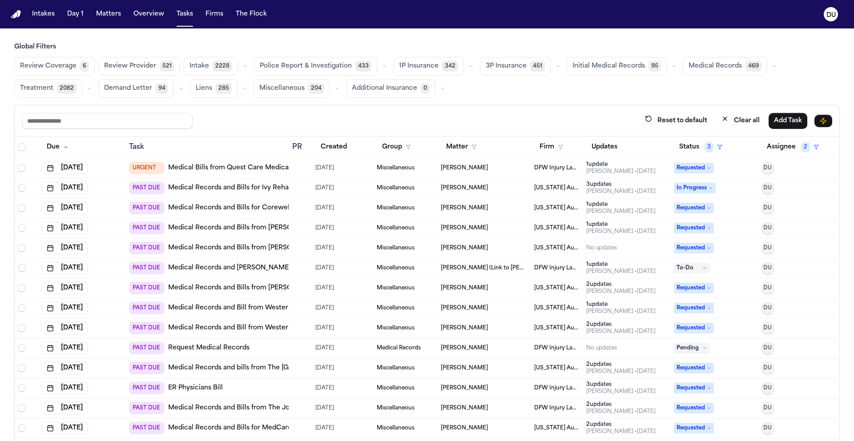
click at [17, 14] on img "Home" at bounding box center [16, 14] width 11 height 8
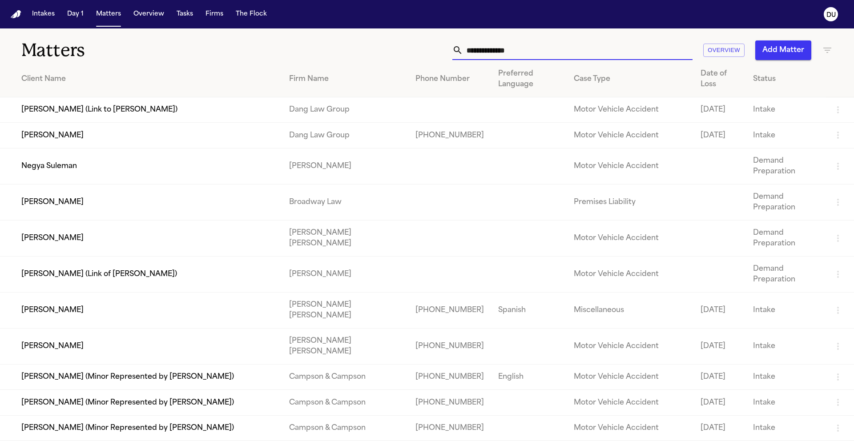
click at [489, 51] on input "text" at bounding box center [577, 50] width 229 height 20
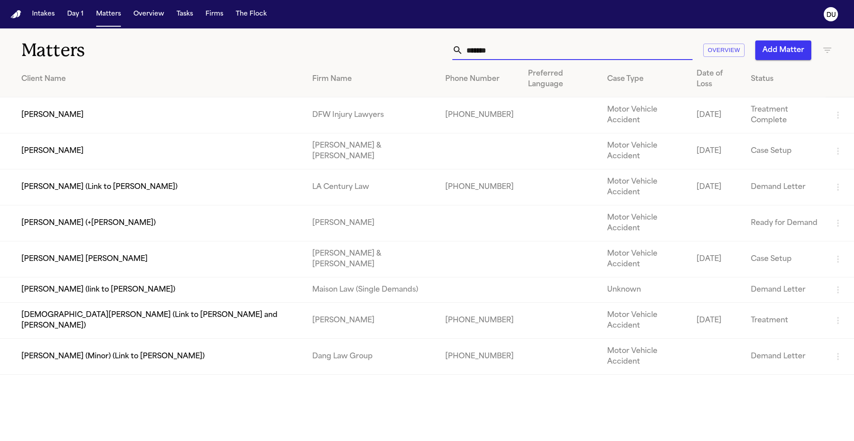
type input "*******"
click at [268, 97] on td "[PERSON_NAME]" at bounding box center [152, 115] width 305 height 36
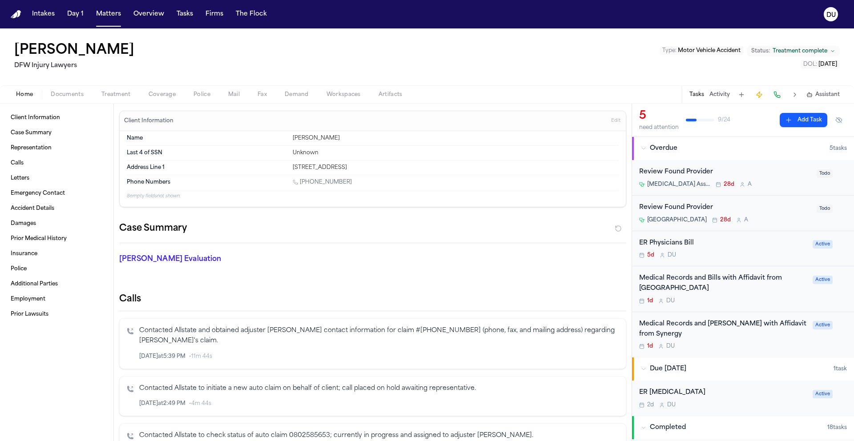
click at [681, 239] on div "ER Physicians Bill" at bounding box center [723, 243] width 168 height 10
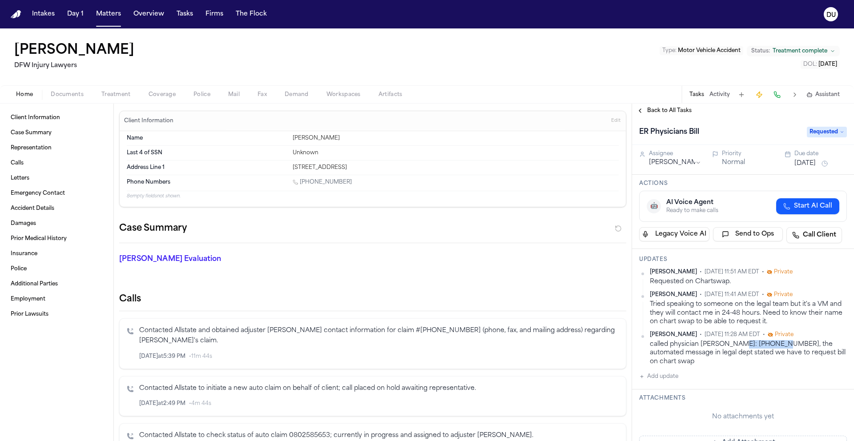
drag, startPoint x: 767, startPoint y: 345, endPoint x: 727, endPoint y: 345, distance: 40.9
click at [727, 345] on div "called physician [PERSON_NAME]: [PHONE_NUMBER], the automated message in legal …" at bounding box center [748, 353] width 197 height 26
copy div "817-451-4208"
click at [15, 10] on img "Home" at bounding box center [16, 14] width 11 height 8
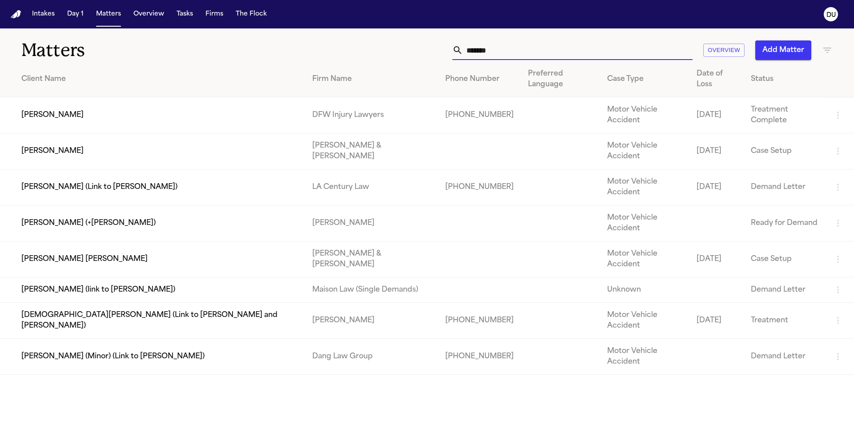
drag, startPoint x: 522, startPoint y: 53, endPoint x: 459, endPoint y: 54, distance: 63.2
click at [459, 54] on div "*******" at bounding box center [572, 50] width 240 height 20
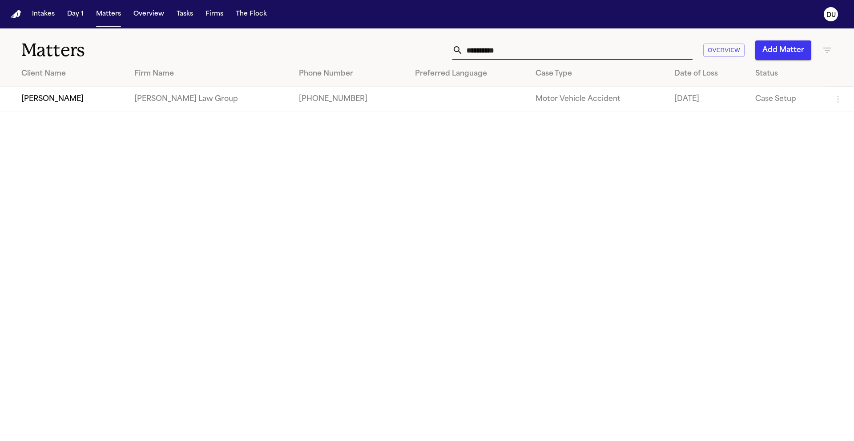
type input "**********"
click at [294, 98] on td "[PHONE_NUMBER]" at bounding box center [350, 99] width 116 height 25
click at [479, 107] on td at bounding box center [468, 99] width 121 height 25
click at [408, 104] on td at bounding box center [468, 99] width 121 height 25
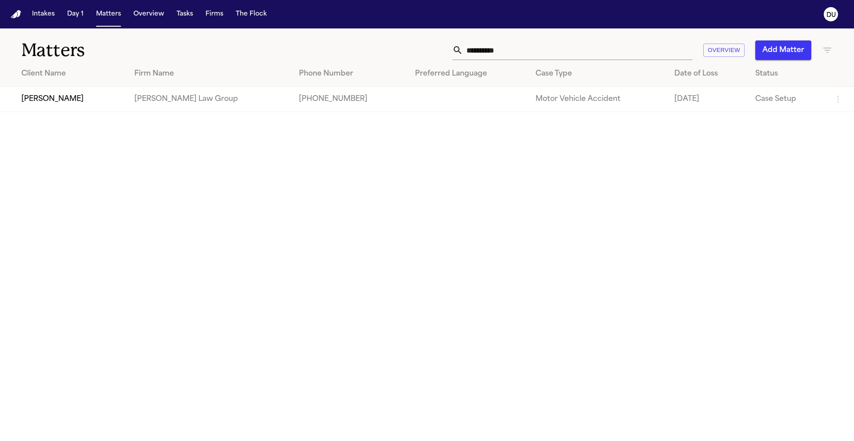
click at [40, 99] on td "[PERSON_NAME]" at bounding box center [63, 99] width 127 height 25
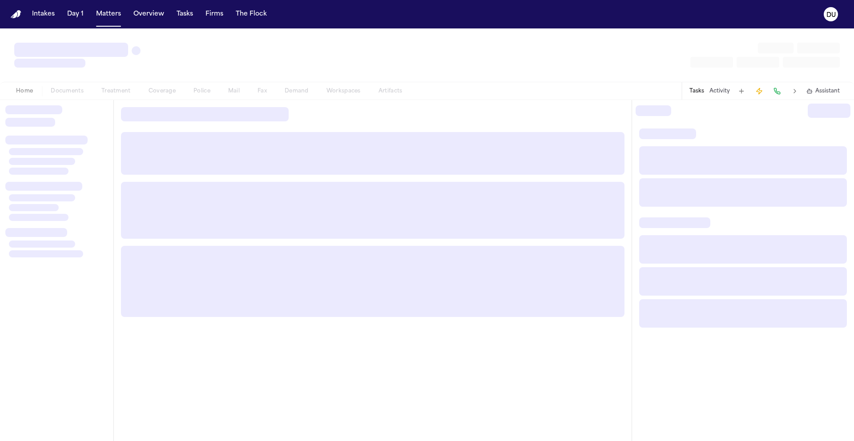
click at [40, 99] on div "Home Documents Treatment Coverage Police Mail Fax Demand Workspaces Artifacts T…" at bounding box center [427, 91] width 854 height 18
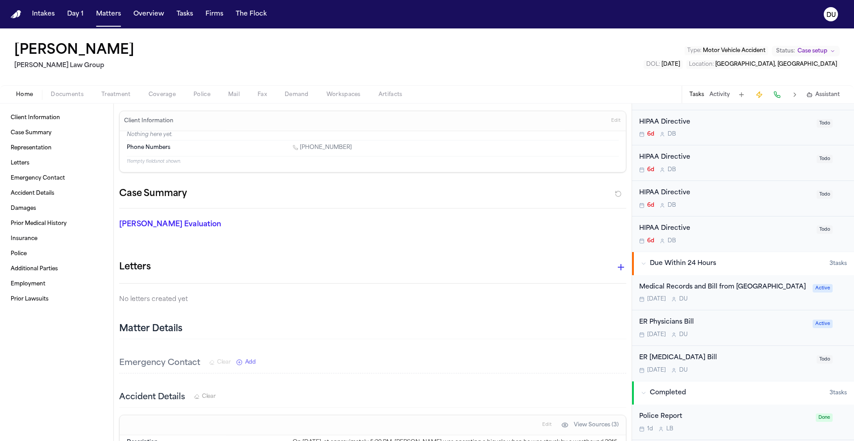
scroll to position [3239, 0]
click at [702, 292] on div "Medical Records and Bill from [GEOGRAPHIC_DATA]" at bounding box center [723, 290] width 168 height 10
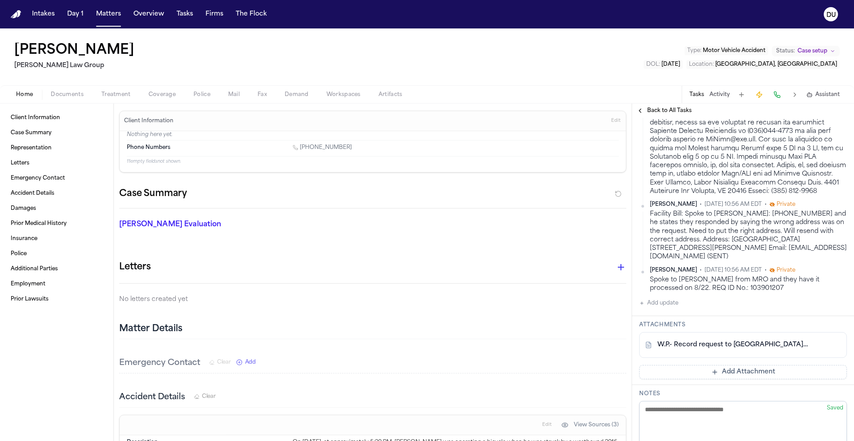
scroll to position [265, 0]
click at [674, 307] on button "Add update" at bounding box center [658, 302] width 39 height 11
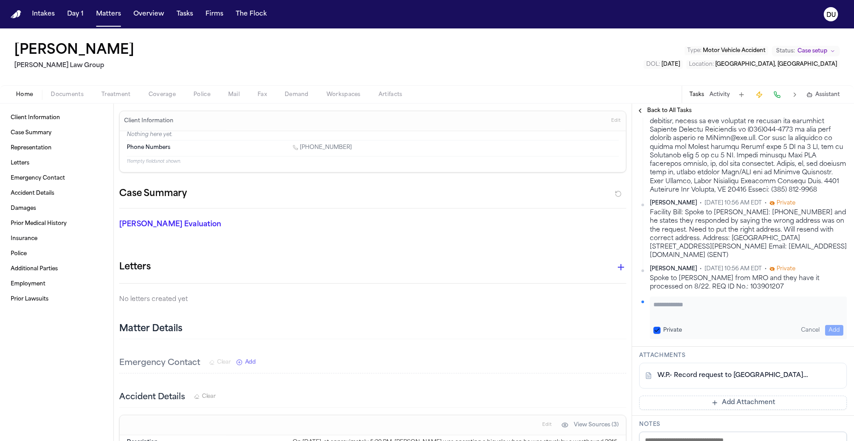
click at [725, 312] on textarea "Add your update" at bounding box center [748, 309] width 190 height 18
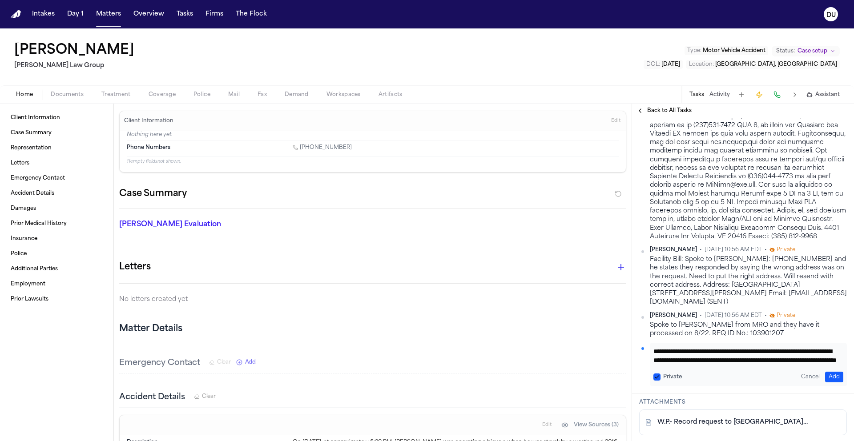
scroll to position [18, 0]
type textarea "**********"
click at [831, 382] on button "Add" at bounding box center [834, 377] width 18 height 11
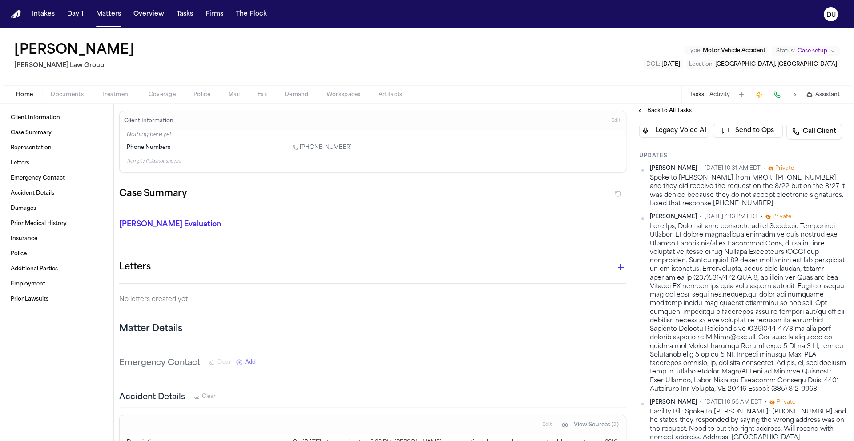
scroll to position [0, 0]
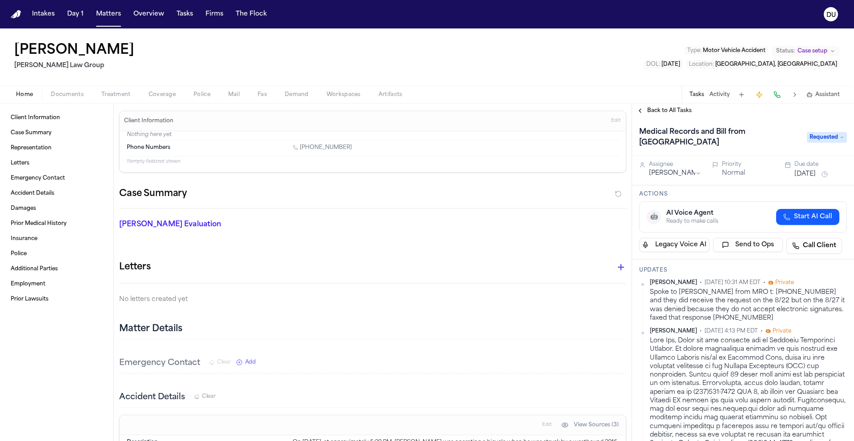
click at [801, 173] on button "[DATE]" at bounding box center [804, 174] width 21 height 9
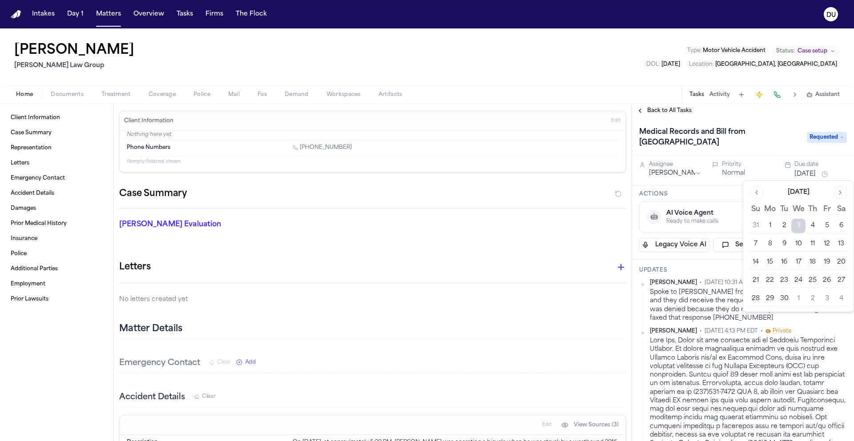
click at [799, 263] on button "17" at bounding box center [798, 262] width 14 height 14
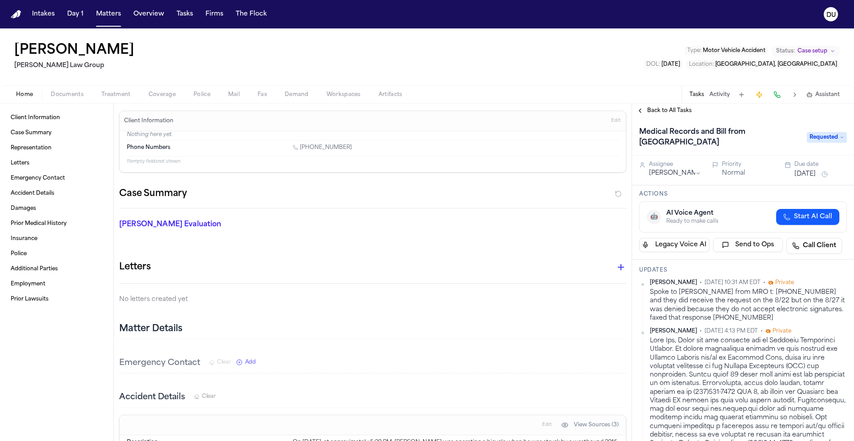
click at [776, 117] on div "Back to All Tasks" at bounding box center [743, 111] width 222 height 14
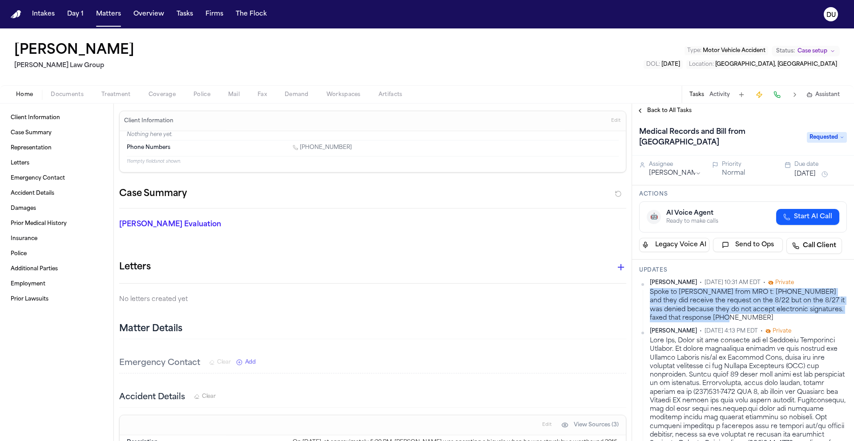
drag, startPoint x: 721, startPoint y: 320, endPoint x: 650, endPoint y: 296, distance: 75.5
click at [650, 296] on div "Spoke to [PERSON_NAME] from MRO t: [PHONE_NUMBER] and they did receive the requ…" at bounding box center [748, 305] width 197 height 34
copy div "Spoke to [PERSON_NAME] from MRO t: [PHONE_NUMBER] and they did receive the requ…"
click at [660, 111] on span "Back to All Tasks" at bounding box center [669, 110] width 44 height 7
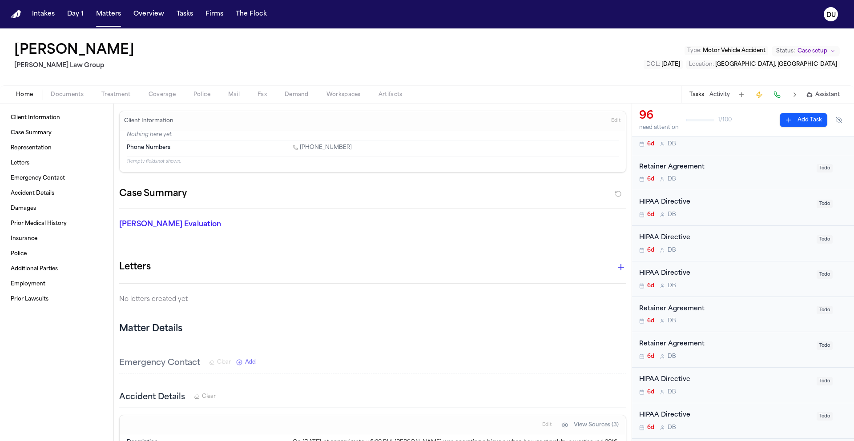
scroll to position [76, 0]
click at [19, 17] on img "Home" at bounding box center [16, 14] width 11 height 8
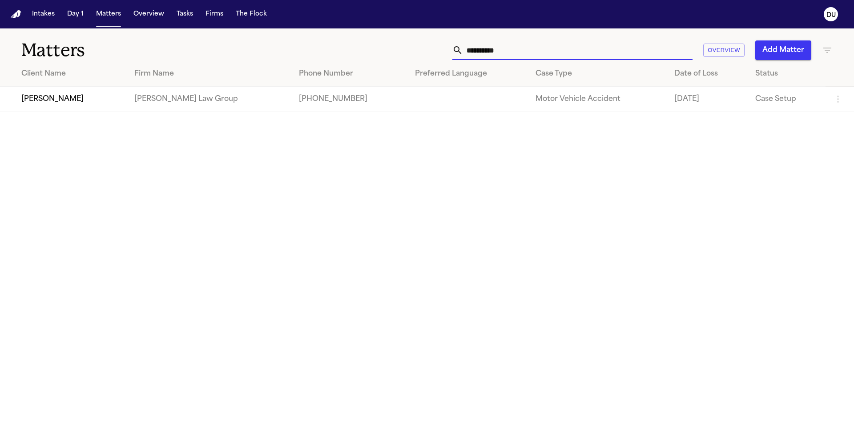
drag, startPoint x: 534, startPoint y: 48, endPoint x: 463, endPoint y: 54, distance: 71.8
click at [463, 54] on input "**********" at bounding box center [577, 50] width 229 height 20
type input "**********"
click at [375, 98] on td at bounding box center [433, 99] width 117 height 25
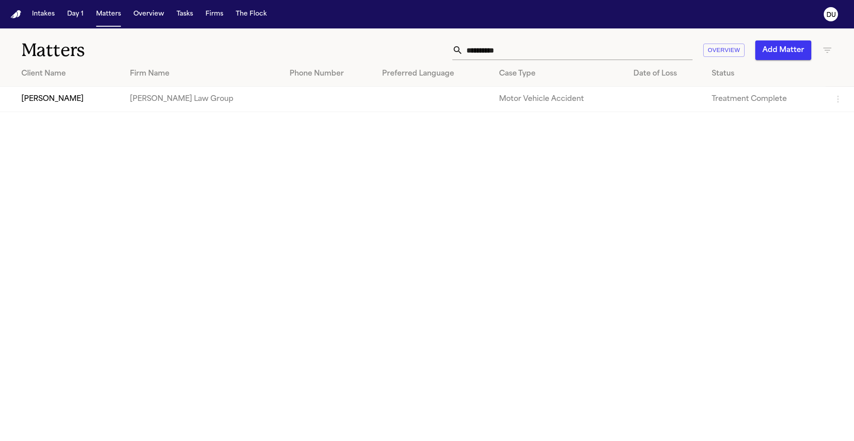
click at [386, 104] on td at bounding box center [433, 99] width 117 height 25
click at [92, 96] on td "[PERSON_NAME]" at bounding box center [61, 99] width 123 height 25
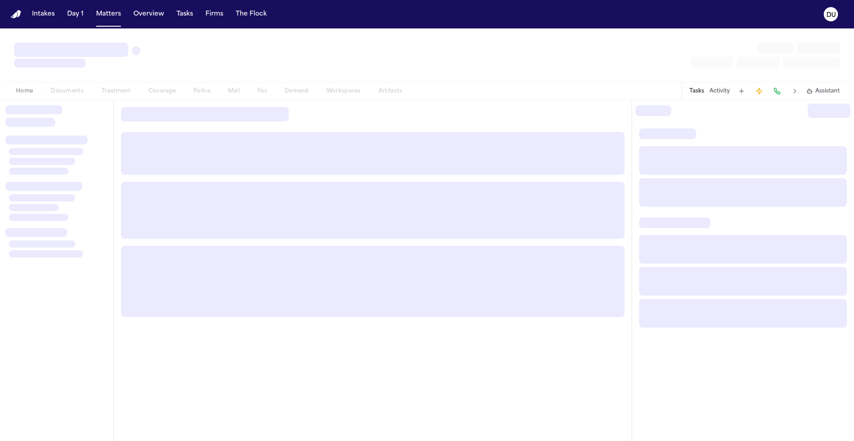
click at [92, 96] on div "Home Documents Treatment Coverage Police Mail Fax Demand Workspaces Artifacts" at bounding box center [209, 91] width 404 height 11
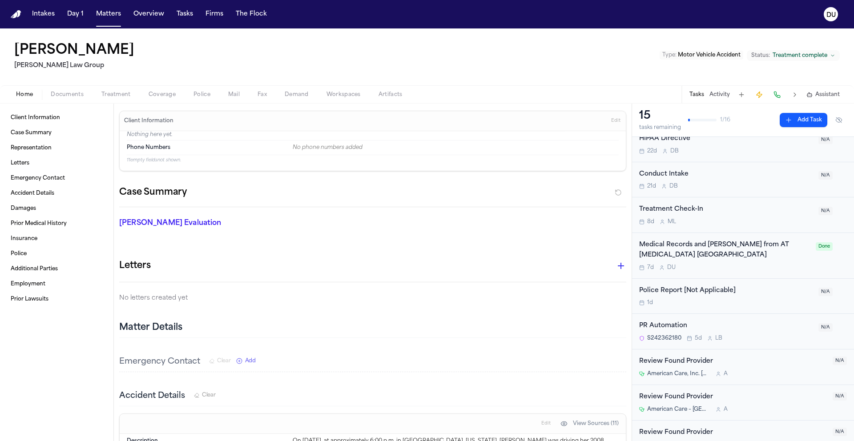
scroll to position [127, 0]
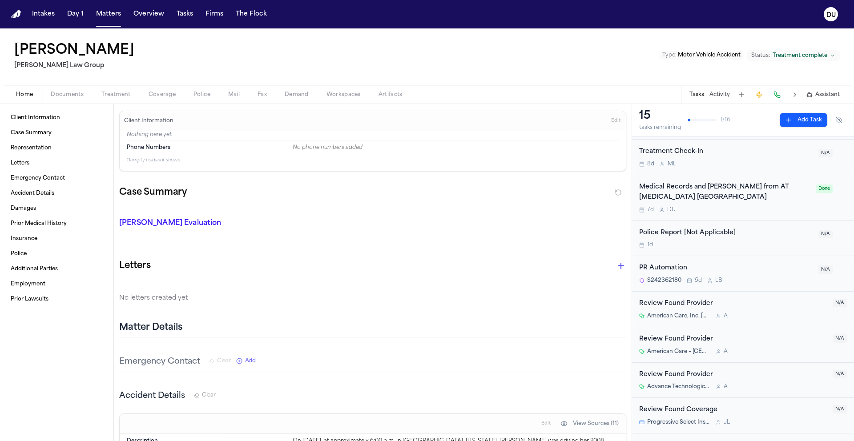
click at [725, 189] on div "Medical Records and [PERSON_NAME] from AT [MEDICAL_DATA] [GEOGRAPHIC_DATA]" at bounding box center [724, 192] width 171 height 20
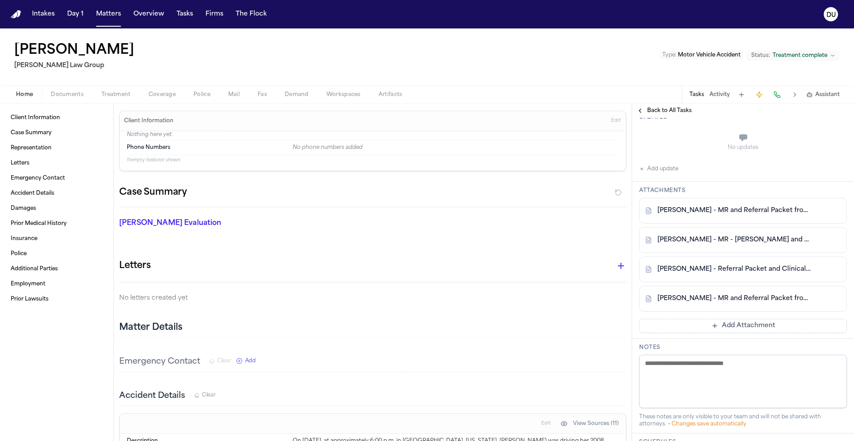
scroll to position [177, 0]
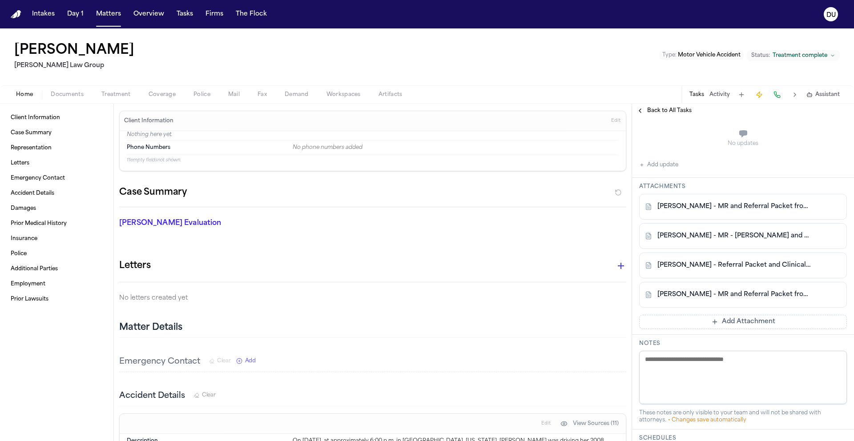
click at [741, 210] on link "[PERSON_NAME] - MR and Referral Packet from American Care and [GEOGRAPHIC_DATA]…" at bounding box center [733, 206] width 153 height 9
click at [777, 234] on link "[PERSON_NAME] - MR - [PERSON_NAME] and Visit Summary from American Care - [DATE…" at bounding box center [733, 236] width 153 height 9
click at [767, 268] on link "[PERSON_NAME] - Referral Packet and Clinical Notes from American Care - [DATE]" at bounding box center [733, 265] width 153 height 9
click at [753, 295] on link "[PERSON_NAME] - MR and Referral Packet from American Care - [DATE] to [DATE]" at bounding box center [733, 294] width 153 height 9
click at [756, 209] on link "[PERSON_NAME] - MR and Referral Packet from American Care and [GEOGRAPHIC_DATA]…" at bounding box center [733, 206] width 153 height 9
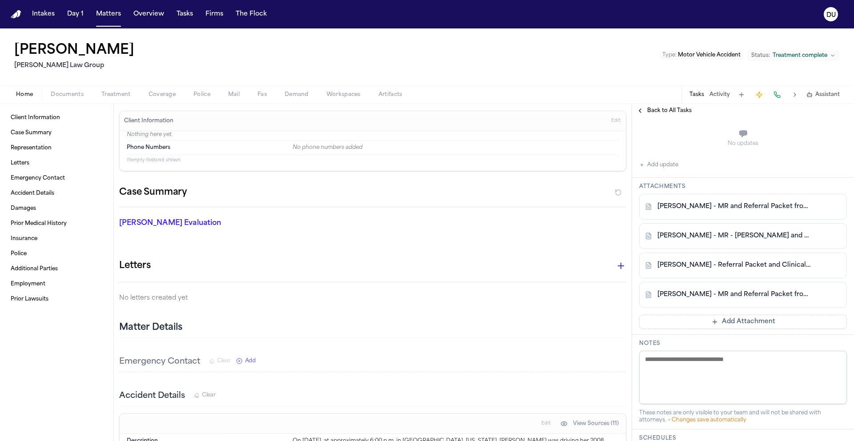
click at [752, 265] on link "[PERSON_NAME] - Referral Packet and Clinical Notes from American Care - [DATE]" at bounding box center [733, 265] width 153 height 9
click at [739, 236] on link "[PERSON_NAME] - MR - [PERSON_NAME] and Visit Summary from American Care - [DATE…" at bounding box center [733, 236] width 153 height 9
click at [749, 209] on link "[PERSON_NAME] - MR and Referral Packet from American Care and [GEOGRAPHIC_DATA]…" at bounding box center [733, 206] width 153 height 9
click at [745, 298] on link "[PERSON_NAME] - MR and Referral Packet from American Care - [DATE] to [DATE]" at bounding box center [733, 294] width 153 height 9
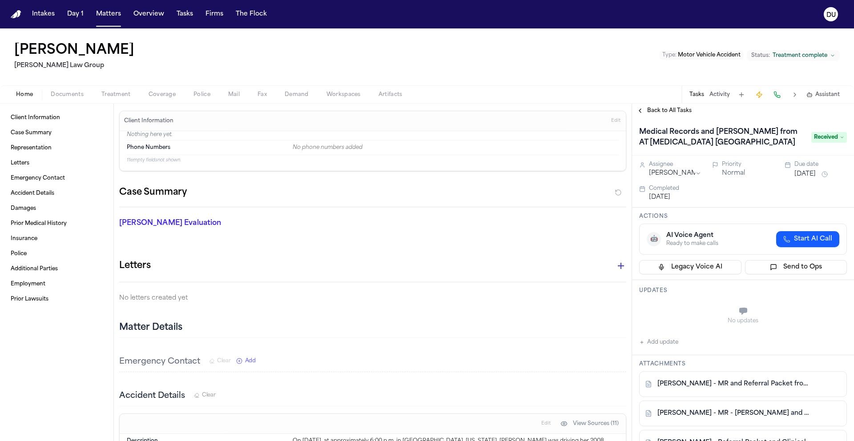
scroll to position [177, 0]
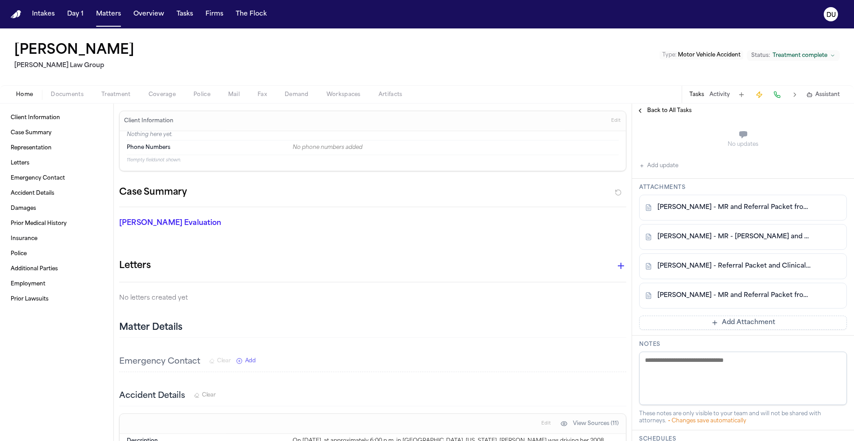
click at [666, 168] on button "Add update" at bounding box center [658, 166] width 39 height 11
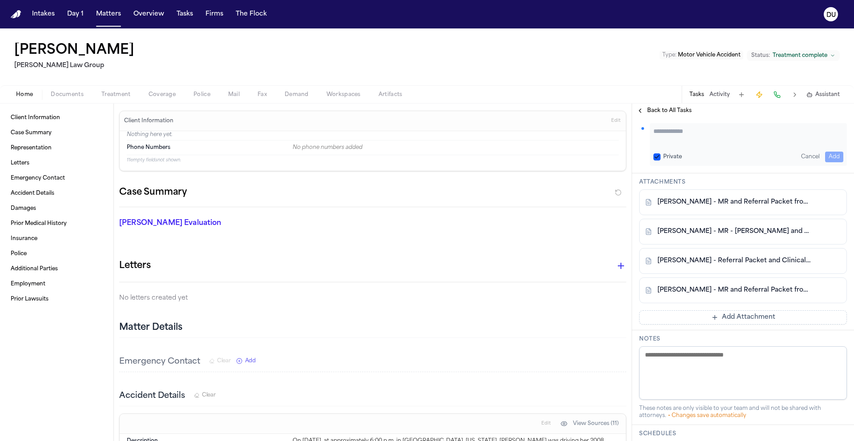
click at [698, 146] on div "Private Cancel Add" at bounding box center [748, 144] width 197 height 43
click at [704, 135] on textarea "Add your update" at bounding box center [748, 136] width 190 height 18
type textarea "**********"
click at [825, 158] on button "Add" at bounding box center [834, 157] width 18 height 11
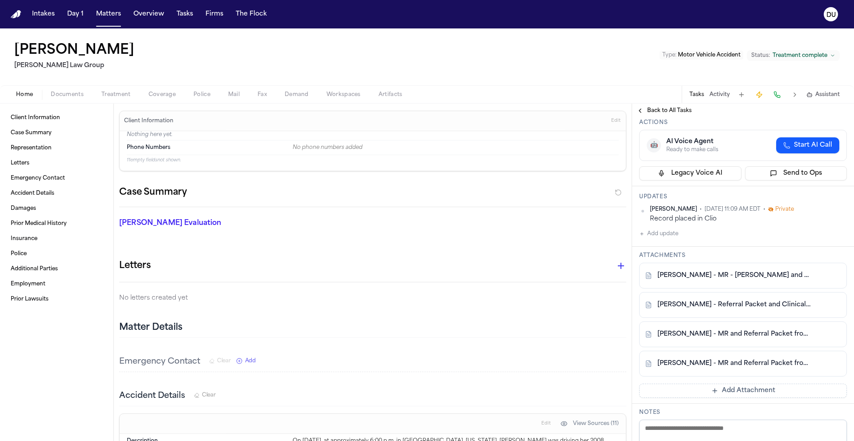
scroll to position [0, 0]
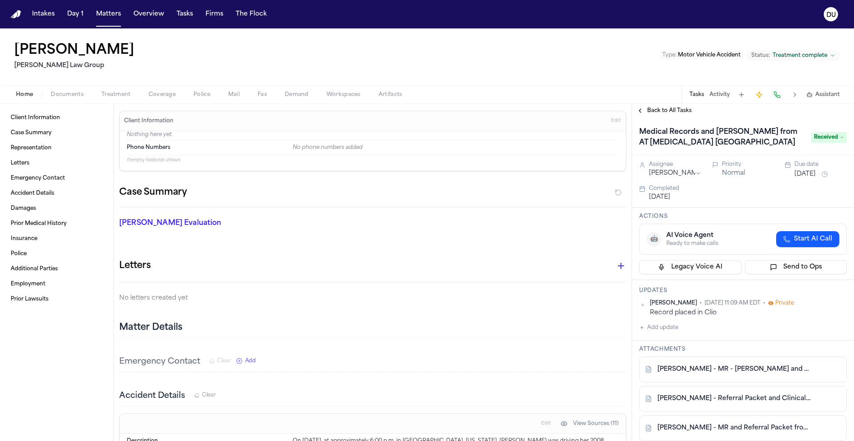
click at [12, 15] on img "Home" at bounding box center [16, 14] width 11 height 8
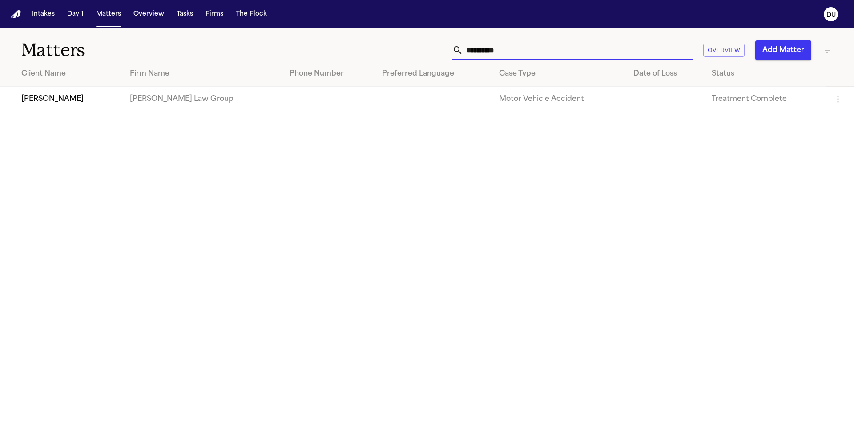
drag, startPoint x: 547, startPoint y: 54, endPoint x: 449, endPoint y: 54, distance: 97.8
click at [449, 54] on div "**********" at bounding box center [544, 50] width 575 height 20
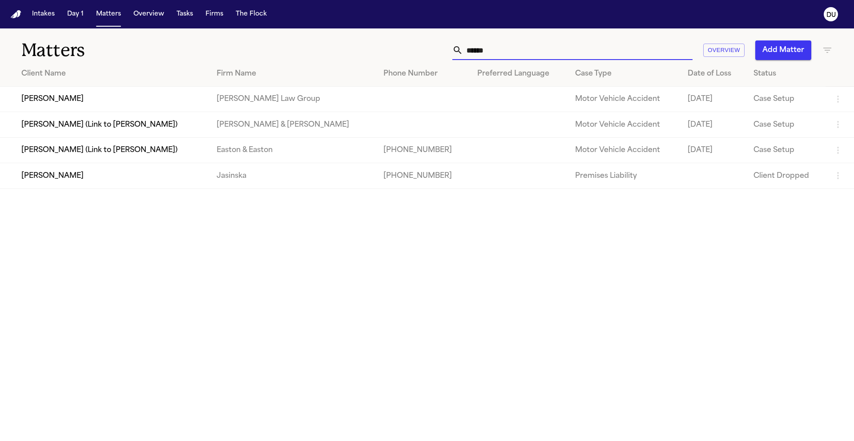
type input "******"
click at [293, 95] on td "[PERSON_NAME] Law Group" at bounding box center [292, 99] width 167 height 25
click at [494, 105] on td at bounding box center [519, 99] width 98 height 25
click at [281, 103] on td "[PERSON_NAME] Law Group" at bounding box center [292, 99] width 167 height 25
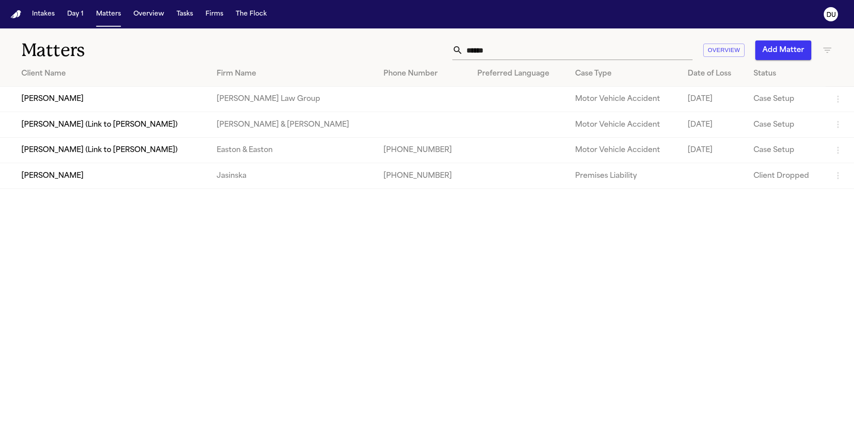
click at [170, 102] on td "[PERSON_NAME]" at bounding box center [104, 99] width 209 height 25
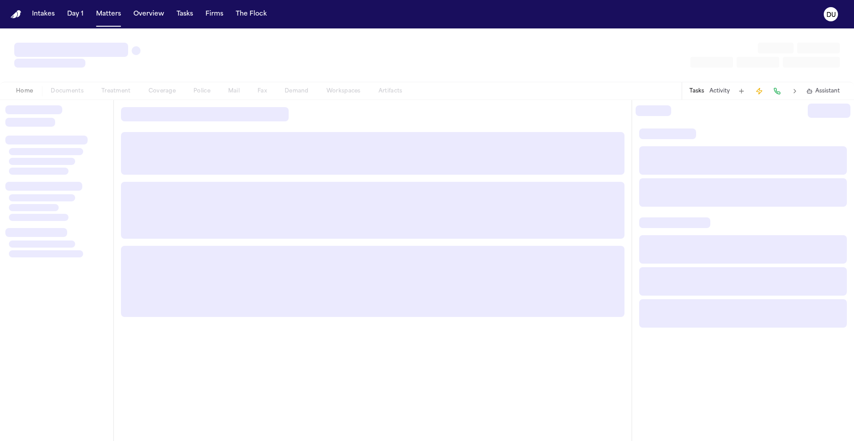
click at [170, 102] on div at bounding box center [373, 212] width 518 height 224
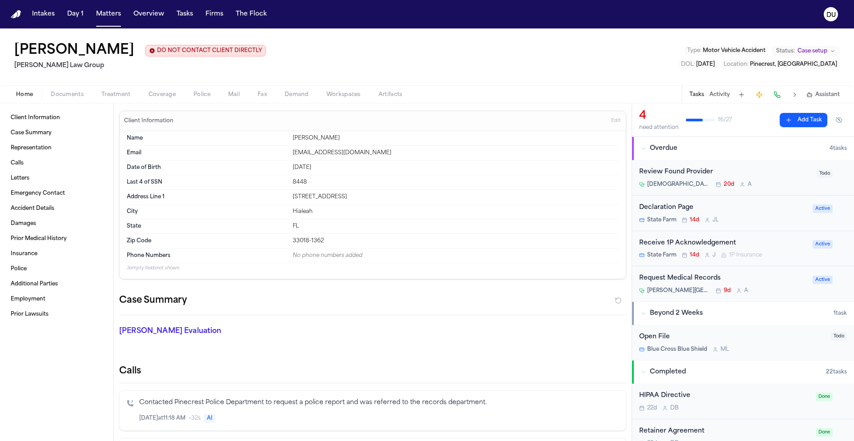
click at [691, 280] on div "Request Medical Records" at bounding box center [723, 278] width 168 height 10
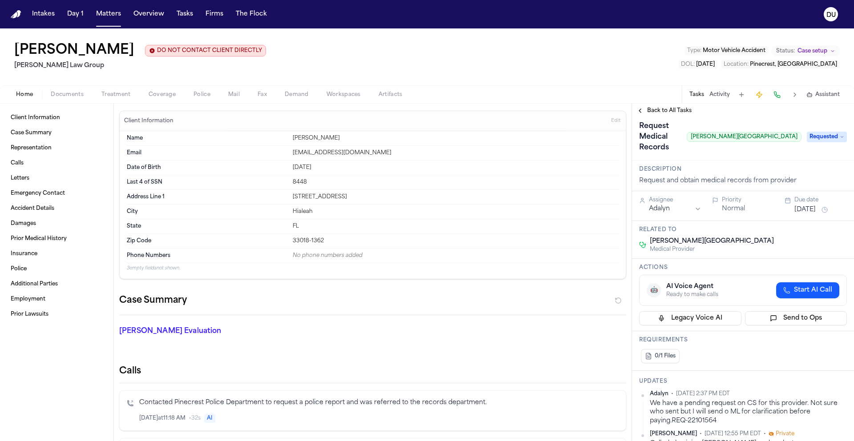
scroll to position [4, 0]
click at [677, 114] on span "Back to All Tasks" at bounding box center [669, 110] width 44 height 7
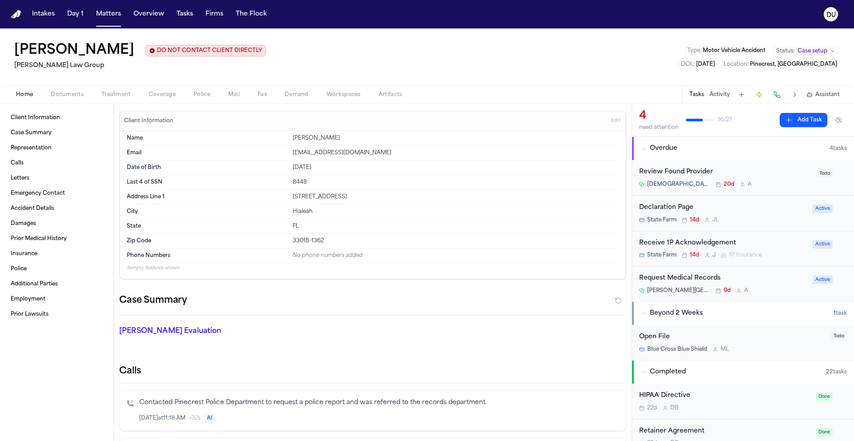
click at [684, 177] on div "Review Found Provider" at bounding box center [725, 172] width 172 height 10
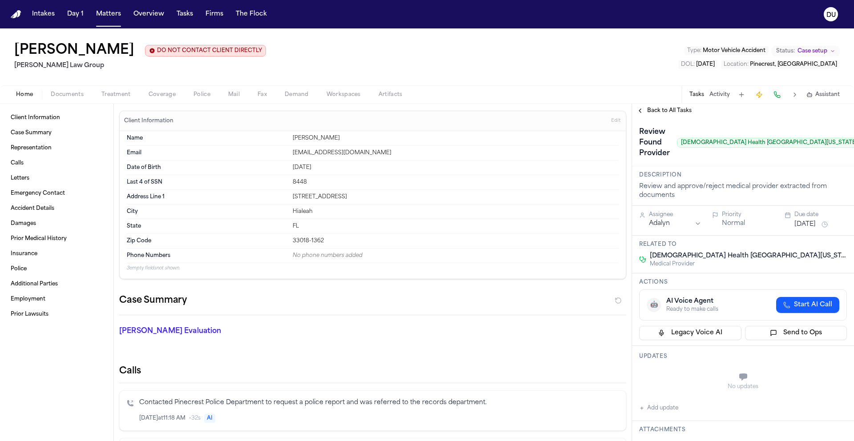
click at [668, 113] on span "Back to All Tasks" at bounding box center [669, 110] width 44 height 7
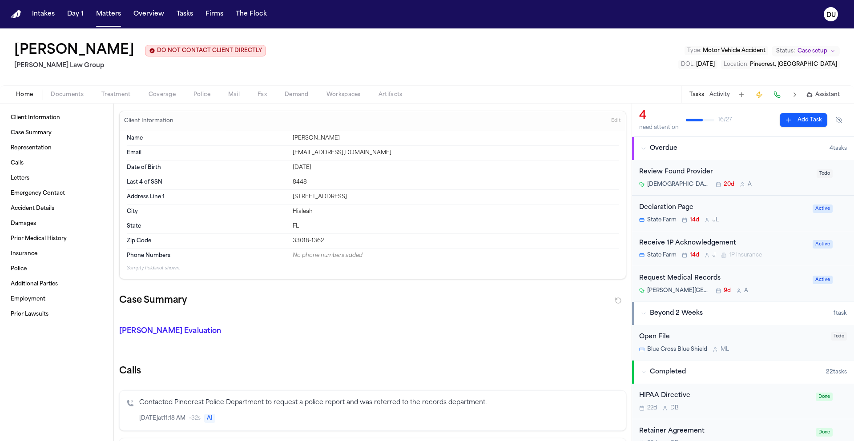
click at [691, 278] on div "Request Medical Records" at bounding box center [723, 278] width 168 height 10
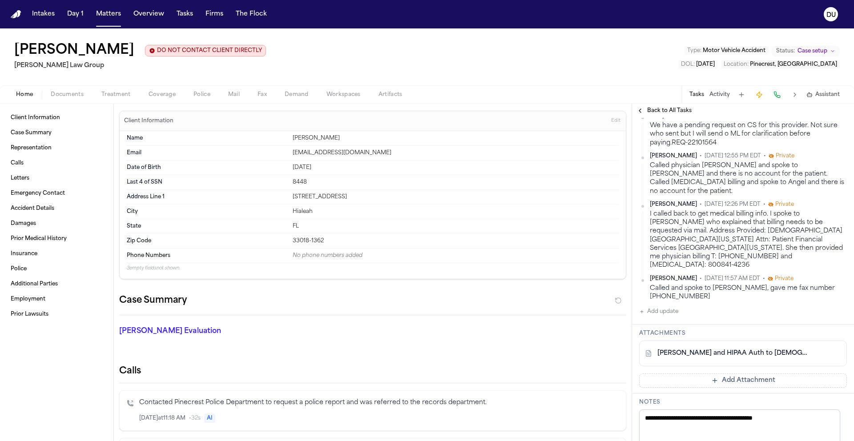
scroll to position [294, 0]
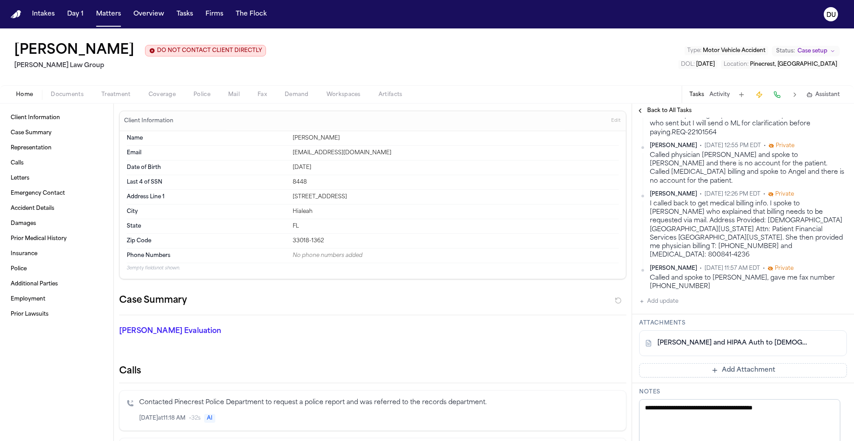
click at [670, 296] on button "Add update" at bounding box center [658, 301] width 39 height 11
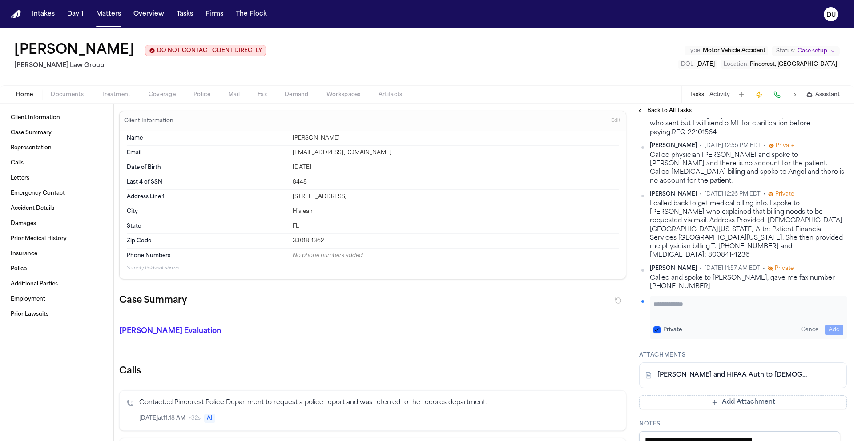
paste textarea "**********"
type textarea "**********"
click at [827, 325] on button "Add" at bounding box center [834, 330] width 18 height 11
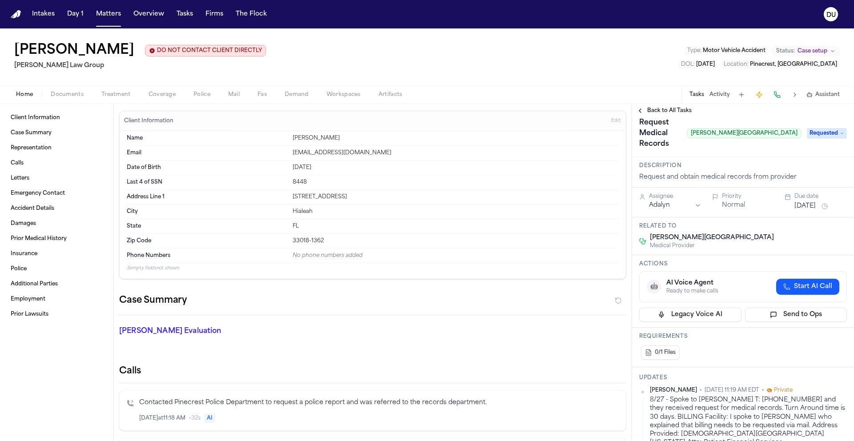
scroll to position [0, 0]
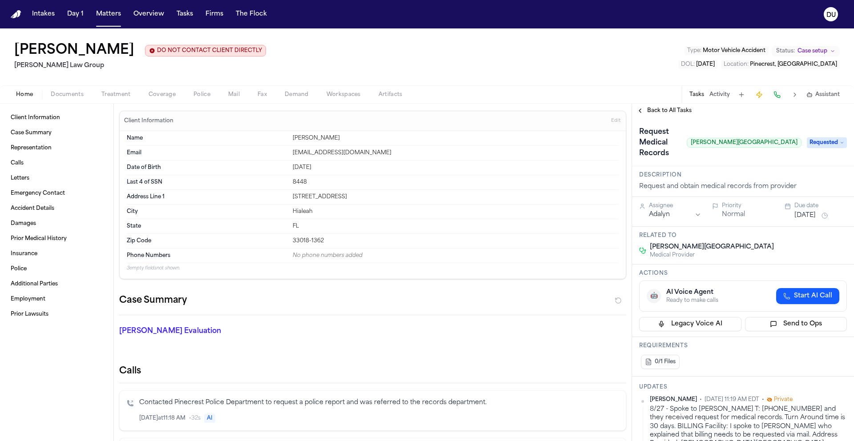
click at [810, 211] on button "[DATE]" at bounding box center [804, 215] width 21 height 9
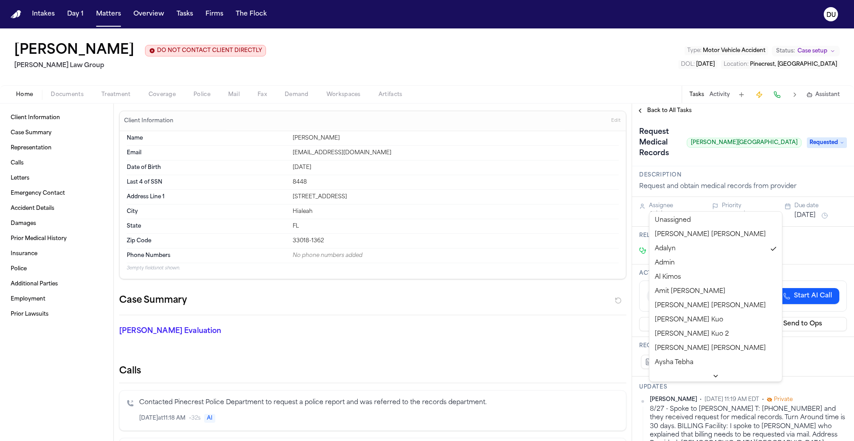
click at [669, 203] on html "Intakes Day 1 Matters Overview Tasks Firms The Flock DU [PERSON_NAME] DO NOT CO…" at bounding box center [427, 220] width 854 height 441
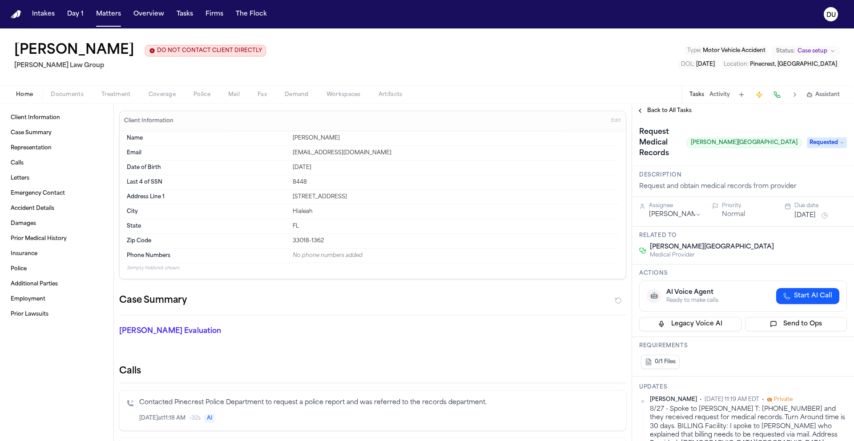
click at [804, 211] on button "[DATE]" at bounding box center [804, 215] width 21 height 9
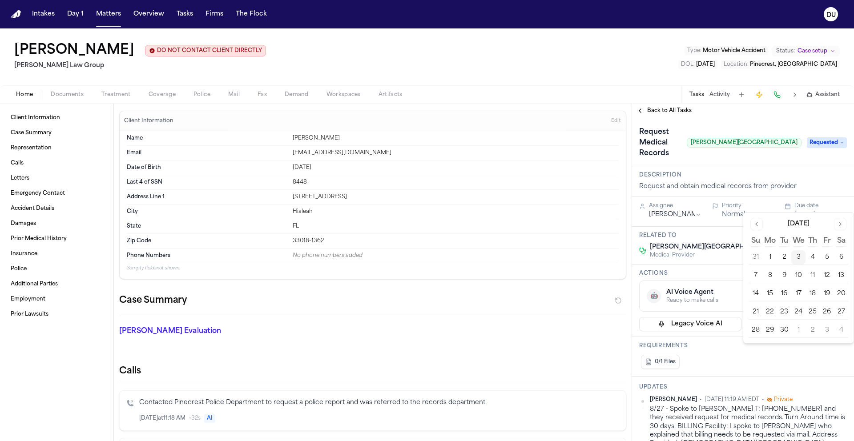
click at [825, 279] on button "12" at bounding box center [827, 276] width 14 height 14
click at [688, 112] on span "Back to All Tasks" at bounding box center [669, 110] width 44 height 7
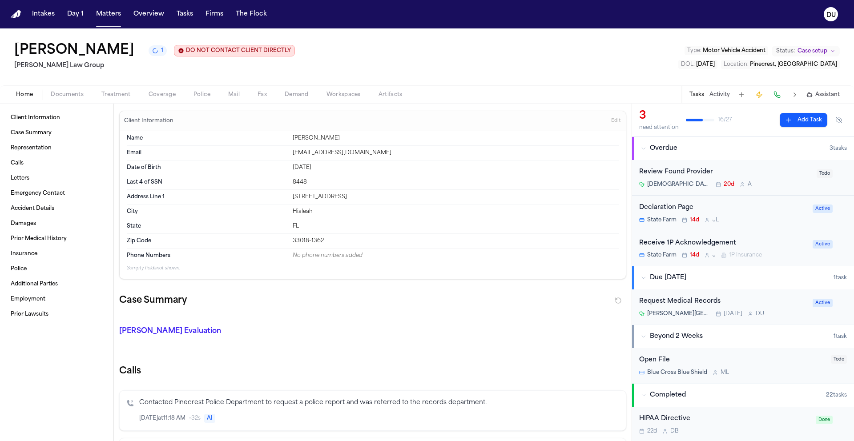
click at [14, 16] on img "Home" at bounding box center [16, 14] width 11 height 8
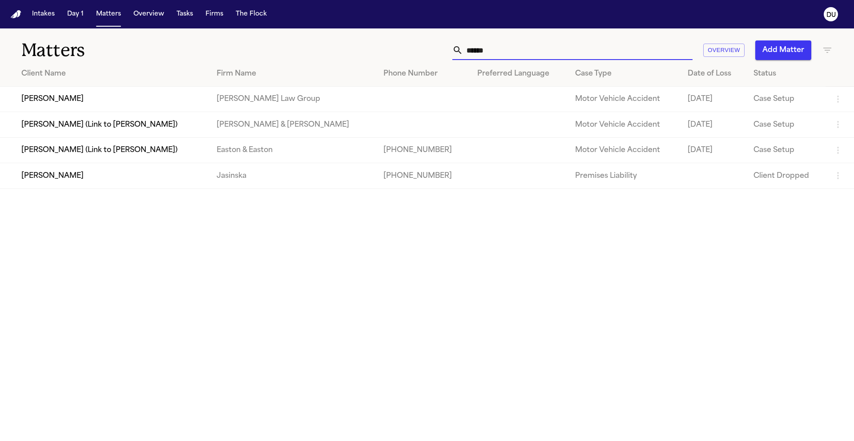
drag, startPoint x: 518, startPoint y: 48, endPoint x: 450, endPoint y: 49, distance: 67.6
click at [450, 49] on div "****** Overview Add Matter" at bounding box center [544, 50] width 575 height 20
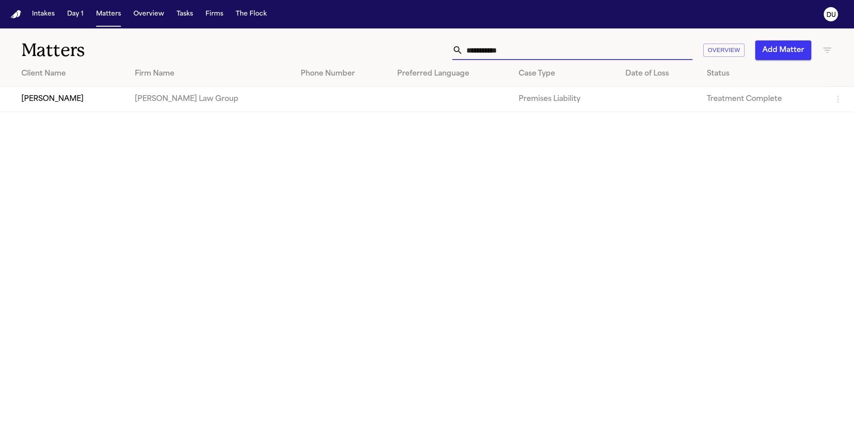
type input "**********"
click at [200, 96] on td "[PERSON_NAME] Law Group" at bounding box center [211, 99] width 166 height 25
click at [68, 104] on td "[PERSON_NAME]" at bounding box center [64, 99] width 128 height 25
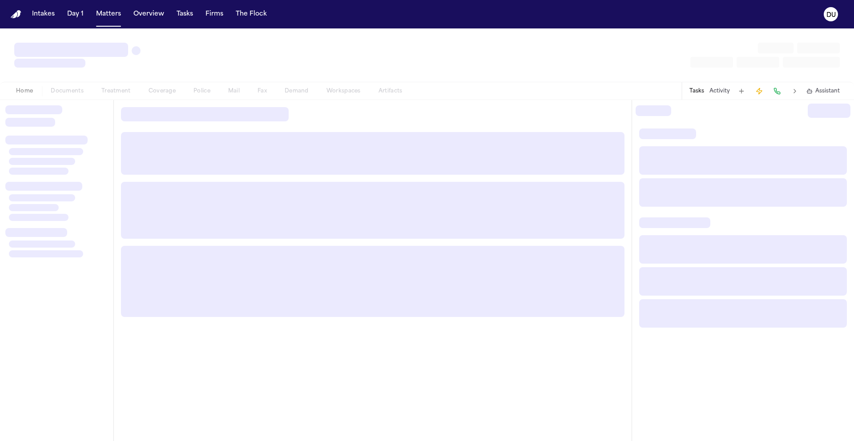
click at [68, 104] on div at bounding box center [56, 270] width 113 height 341
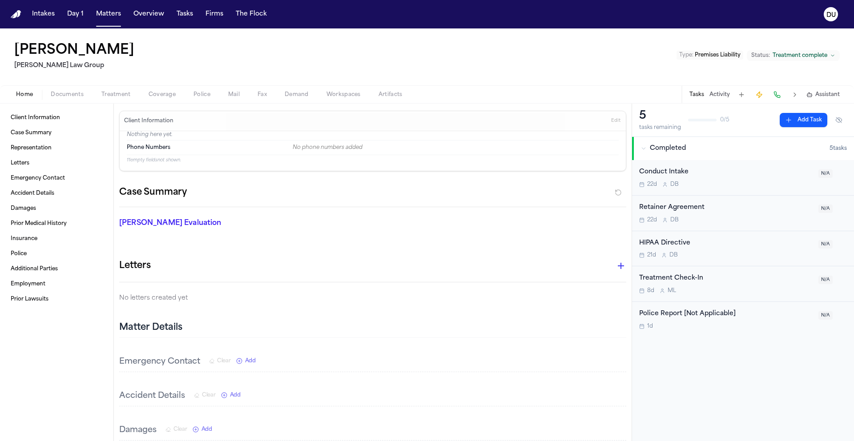
click at [806, 122] on button "Add Task" at bounding box center [803, 120] width 48 height 14
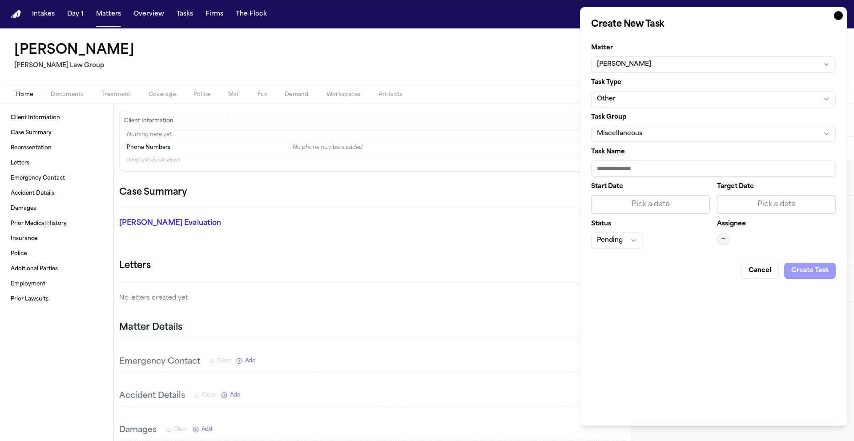
click at [838, 18] on icon "button" at bounding box center [838, 15] width 9 height 9
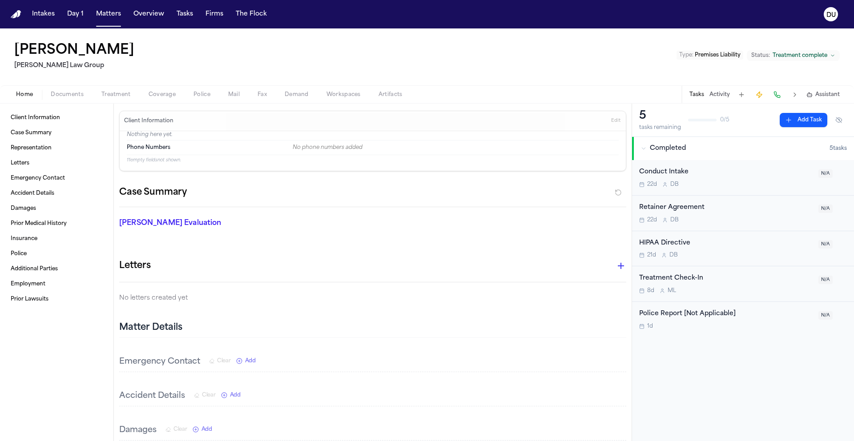
click at [11, 12] on img "Home" at bounding box center [16, 14] width 11 height 8
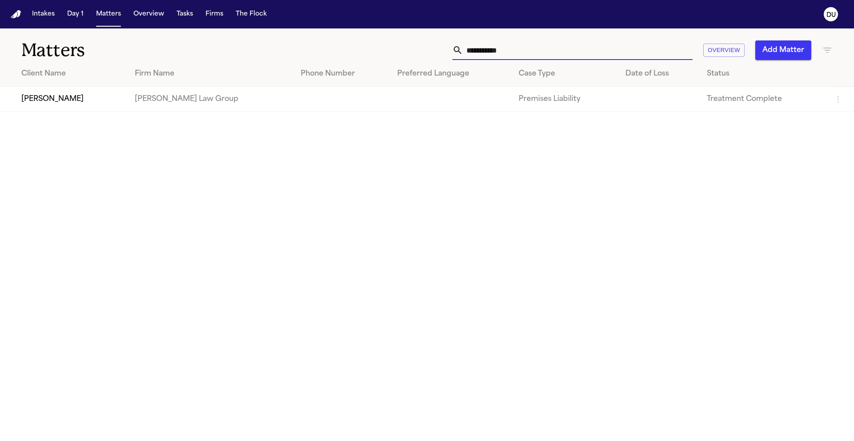
drag, startPoint x: 553, startPoint y: 45, endPoint x: 538, endPoint y: 52, distance: 16.7
click at [552, 45] on input "**********" at bounding box center [577, 50] width 229 height 20
drag, startPoint x: 442, startPoint y: 53, endPoint x: 426, endPoint y: 53, distance: 15.6
click at [426, 53] on div "**********" at bounding box center [544, 50] width 575 height 20
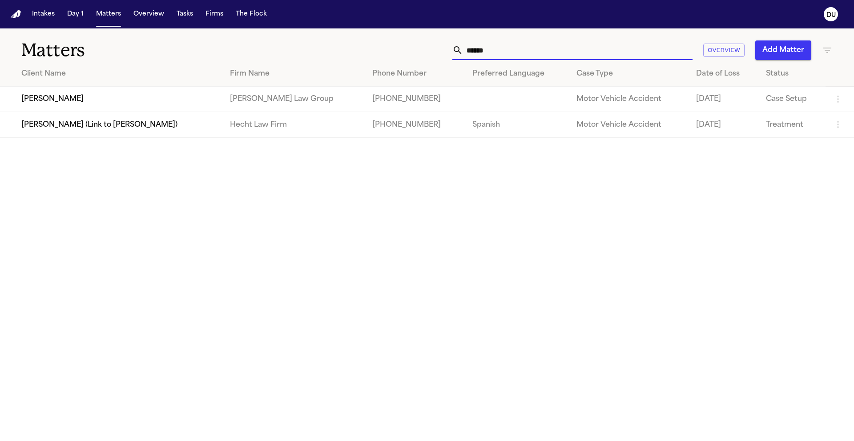
type input "*****"
click at [44, 103] on td "[PERSON_NAME]" at bounding box center [111, 99] width 223 height 25
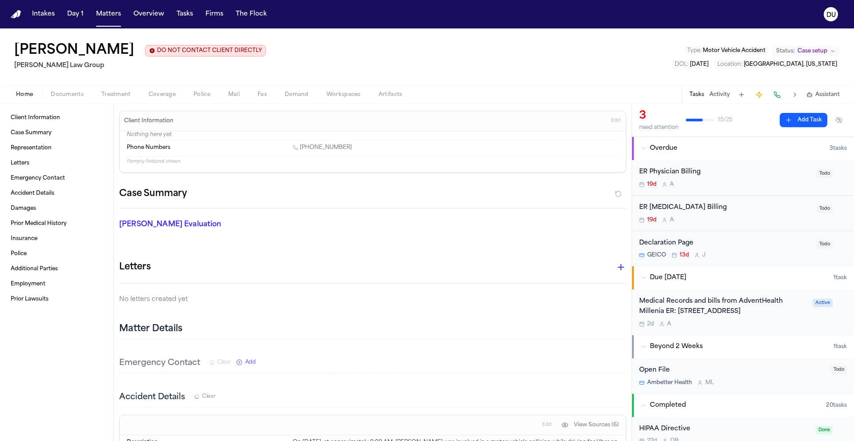
click at [742, 309] on div "Medical Records and bills from AdventHealth Millenia ER: [STREET_ADDRESS]" at bounding box center [723, 307] width 168 height 20
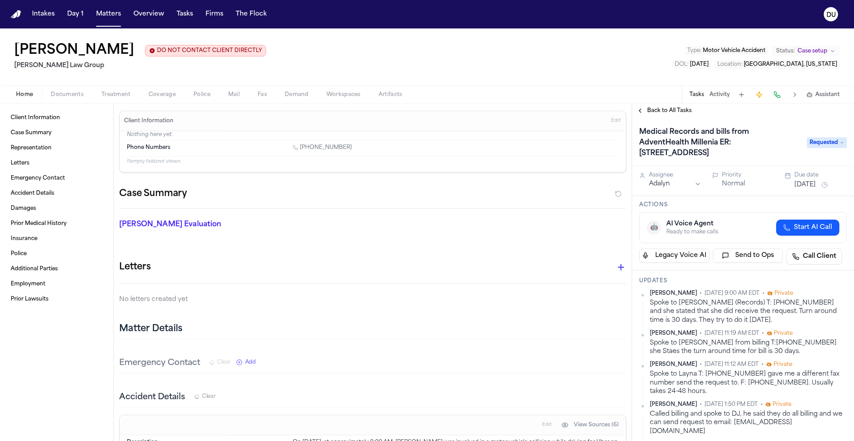
click at [661, 110] on span "Back to All Tasks" at bounding box center [669, 110] width 44 height 7
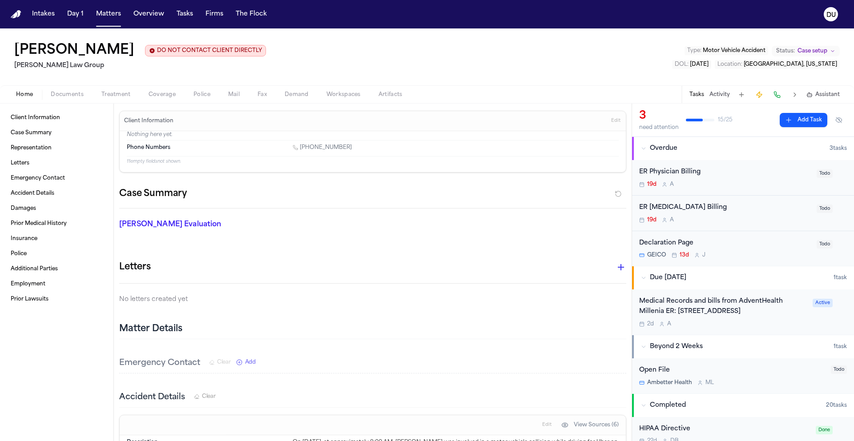
click at [685, 203] on div "ER [MEDICAL_DATA] Billing" at bounding box center [725, 208] width 172 height 10
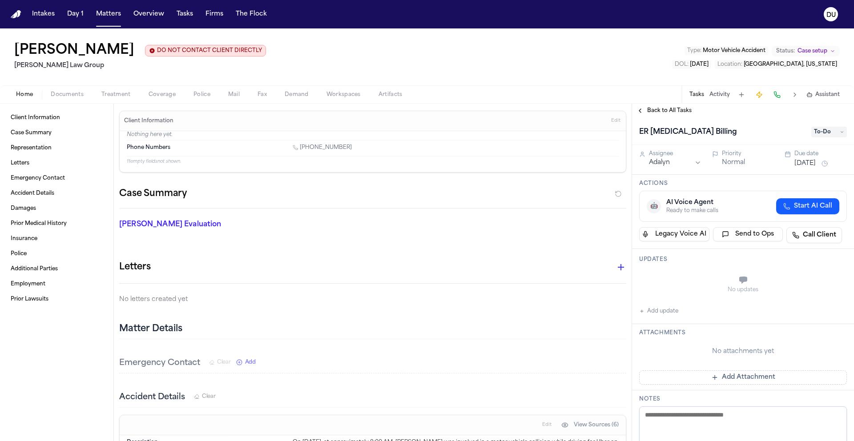
click at [674, 108] on span "Back to All Tasks" at bounding box center [669, 110] width 44 height 7
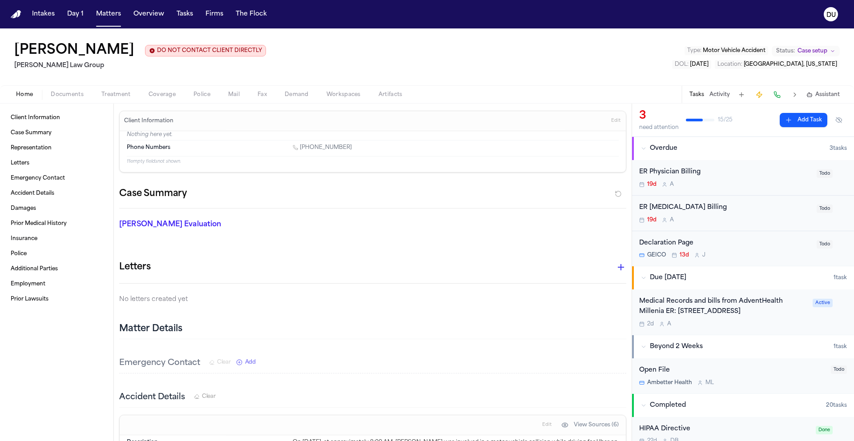
click at [730, 301] on div "Medical Records and bills from AdventHealth Millenia ER: [STREET_ADDRESS]" at bounding box center [723, 307] width 168 height 20
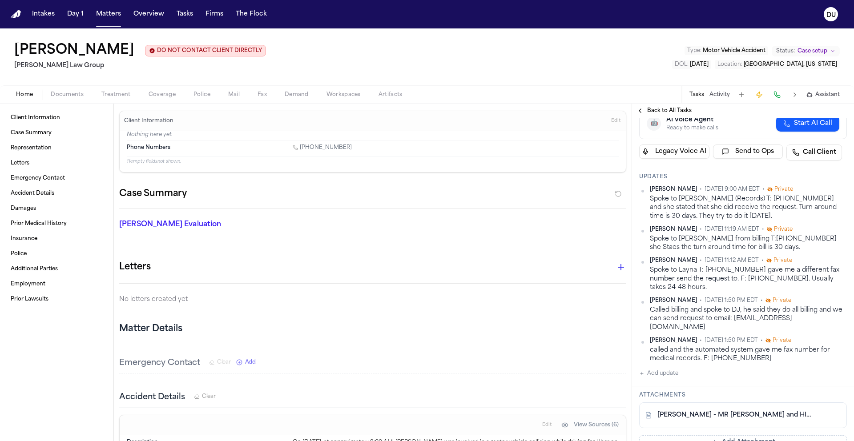
scroll to position [104, 0]
click at [12, 13] on img "Home" at bounding box center [16, 14] width 11 height 8
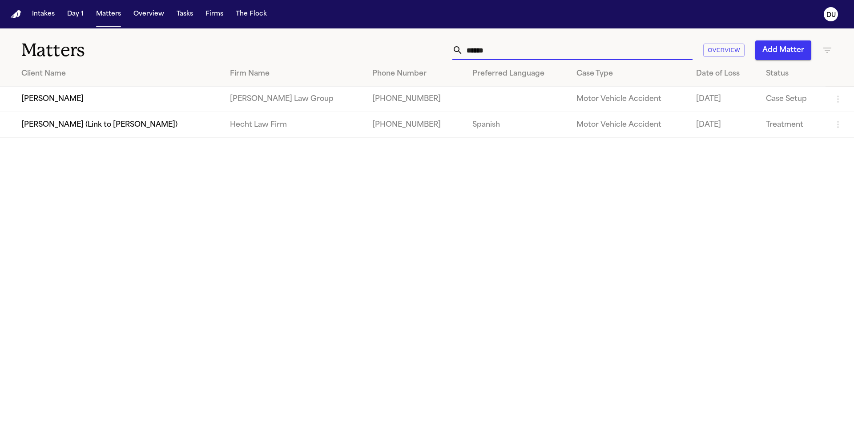
drag, startPoint x: 501, startPoint y: 53, endPoint x: 459, endPoint y: 53, distance: 41.4
click at [459, 53] on div "*****" at bounding box center [572, 50] width 240 height 20
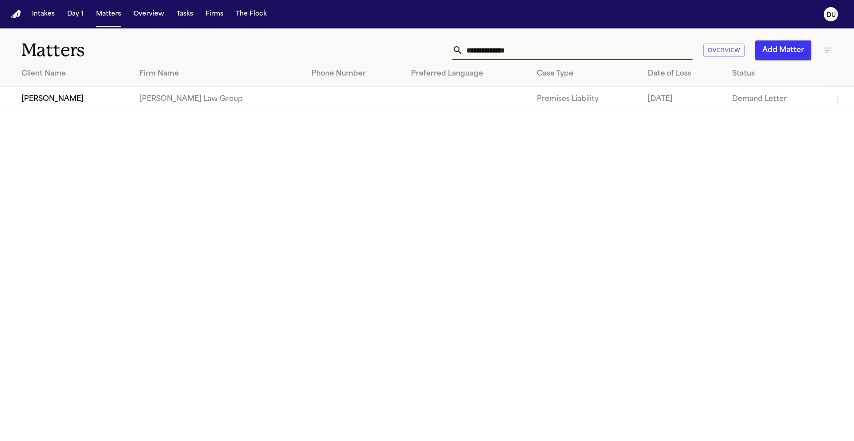
type input "**********"
click at [72, 104] on td "[PERSON_NAME]" at bounding box center [66, 99] width 132 height 25
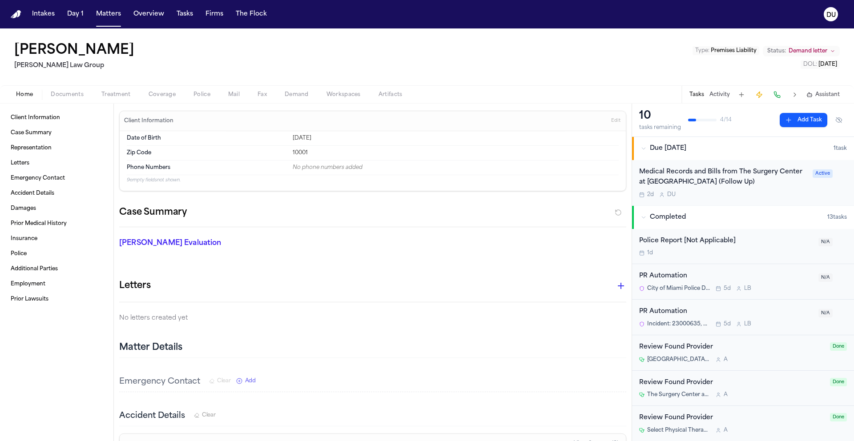
click at [693, 184] on div "Medical Records and Bills from The Surgery Center at [GEOGRAPHIC_DATA] (Follow …" at bounding box center [723, 177] width 168 height 20
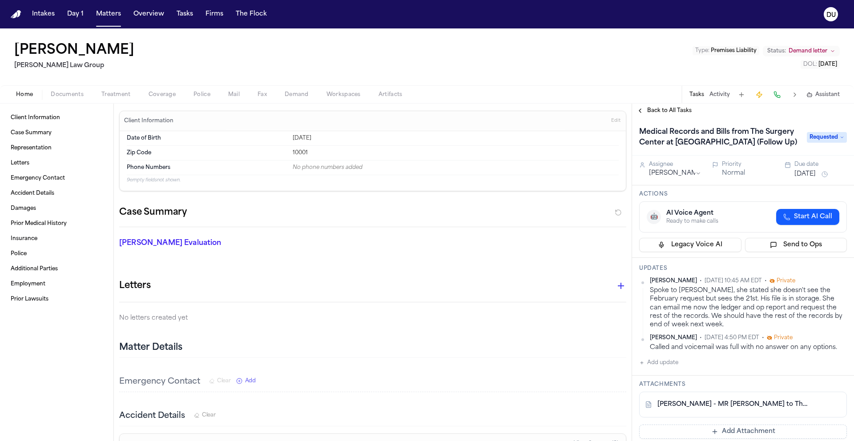
click at [662, 362] on button "Add update" at bounding box center [658, 363] width 39 height 11
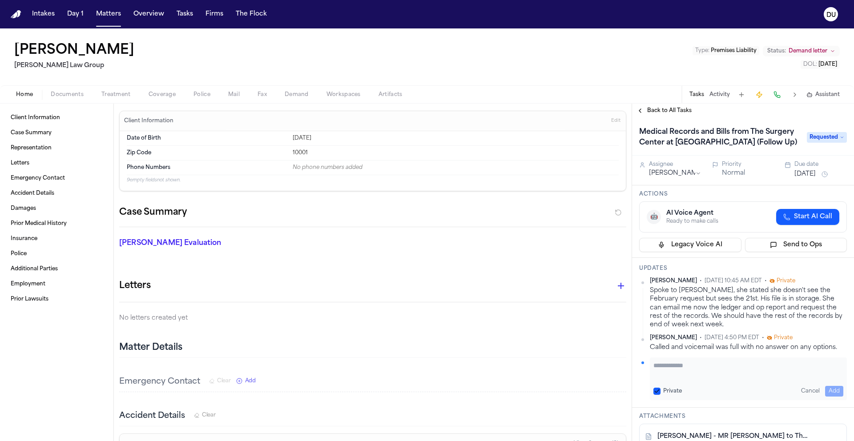
click at [684, 364] on textarea "Add your update" at bounding box center [748, 370] width 190 height 18
type textarea "**********"
click at [832, 388] on button "Add" at bounding box center [834, 391] width 18 height 11
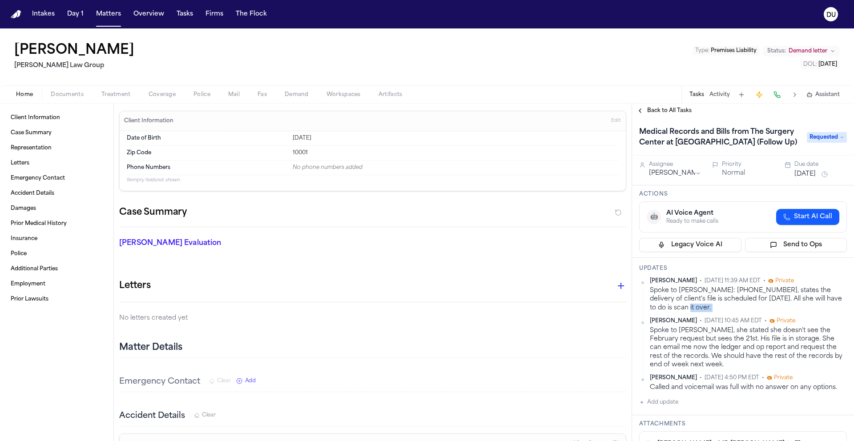
drag, startPoint x: 660, startPoint y: 306, endPoint x: 658, endPoint y: 302, distance: 5.0
click at [658, 303] on div "[PERSON_NAME] • [DATE] 11:39 AM EDT • Private Spoke to [PERSON_NAME]: [PHONE_NU…" at bounding box center [743, 334] width 208 height 114
click at [667, 307] on div "Spoke to [PERSON_NAME]: [PHONE_NUMBER], states the delivery of client's file is…" at bounding box center [748, 299] width 197 height 26
drag, startPoint x: 663, startPoint y: 305, endPoint x: 651, endPoint y: 294, distance: 15.7
click at [651, 294] on div "Spoke to [PERSON_NAME]: [PHONE_NUMBER], states the delivery of client's file is…" at bounding box center [748, 299] width 197 height 26
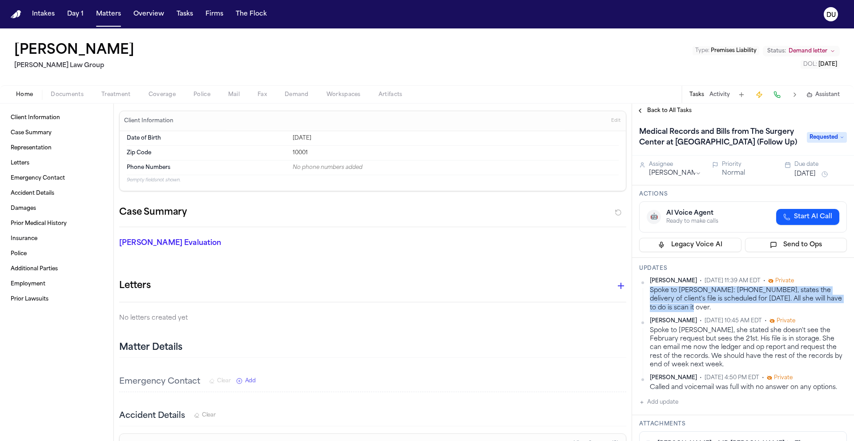
copy div "Spoke to [PERSON_NAME]: [PHONE_NUMBER], states the delivery of client's file is…"
click at [815, 173] on button "[DATE]" at bounding box center [804, 174] width 21 height 9
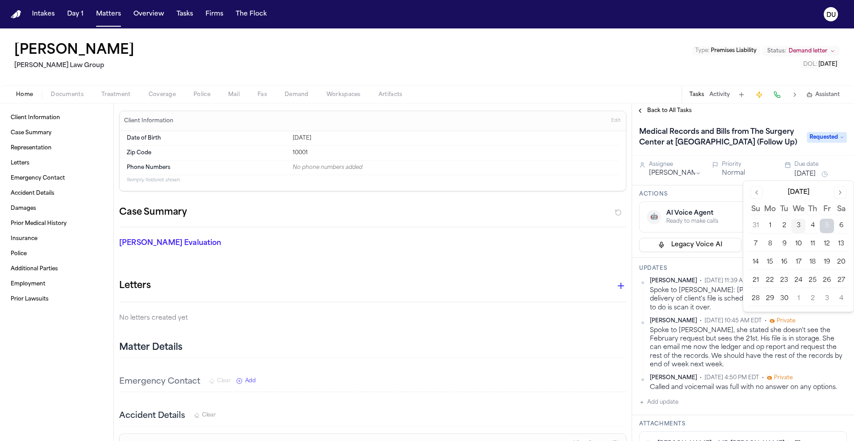
click at [779, 121] on div "Medical Records and Bills from The Surgery Center at [GEOGRAPHIC_DATA] (Follow …" at bounding box center [743, 137] width 222 height 38
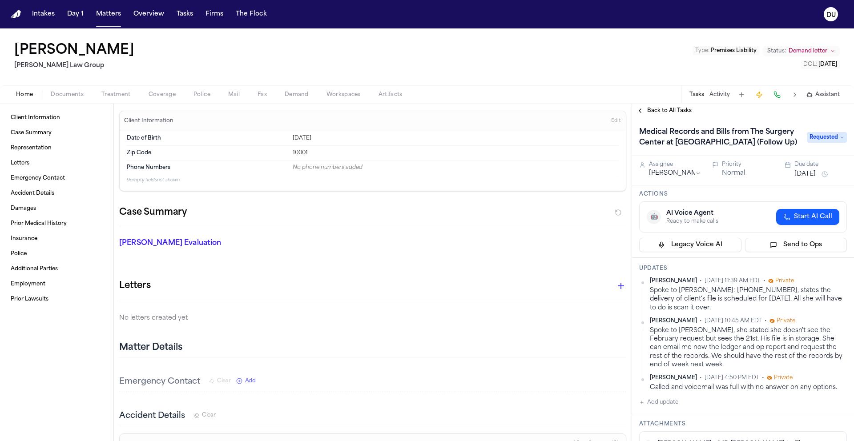
click at [17, 14] on img "Home" at bounding box center [16, 14] width 11 height 8
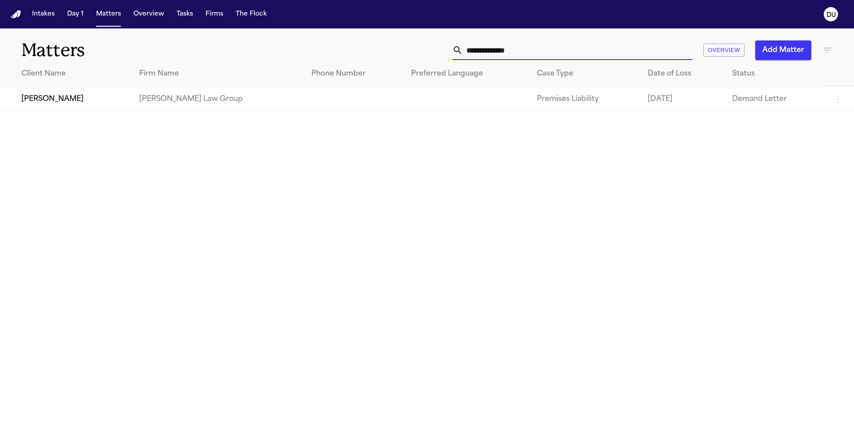
drag, startPoint x: 509, startPoint y: 49, endPoint x: 433, endPoint y: 48, distance: 76.5
click at [434, 49] on div "**********" at bounding box center [544, 50] width 575 height 20
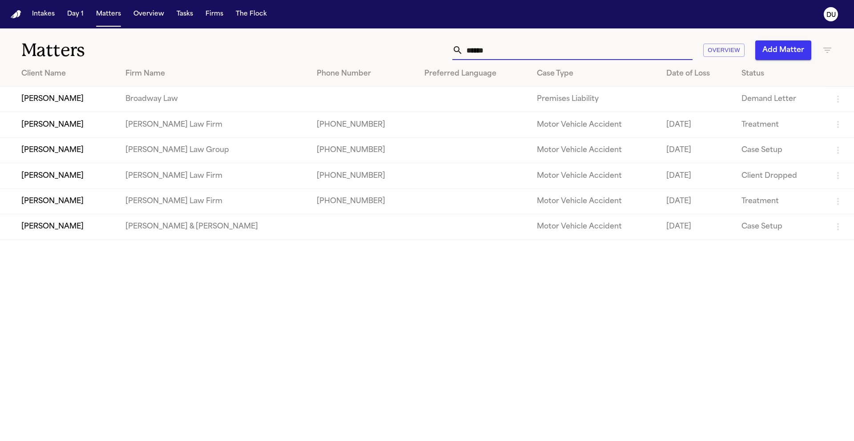
type input "******"
click at [221, 163] on td "[PERSON_NAME] Law Group" at bounding box center [213, 149] width 191 height 25
click at [530, 152] on td "Motor Vehicle Accident" at bounding box center [594, 149] width 129 height 25
click at [114, 160] on td "[PERSON_NAME]" at bounding box center [59, 149] width 118 height 25
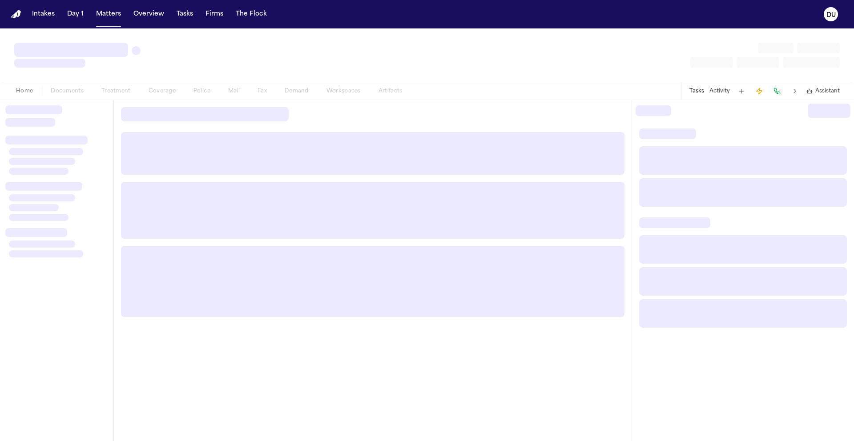
click at [114, 160] on div at bounding box center [373, 212] width 518 height 224
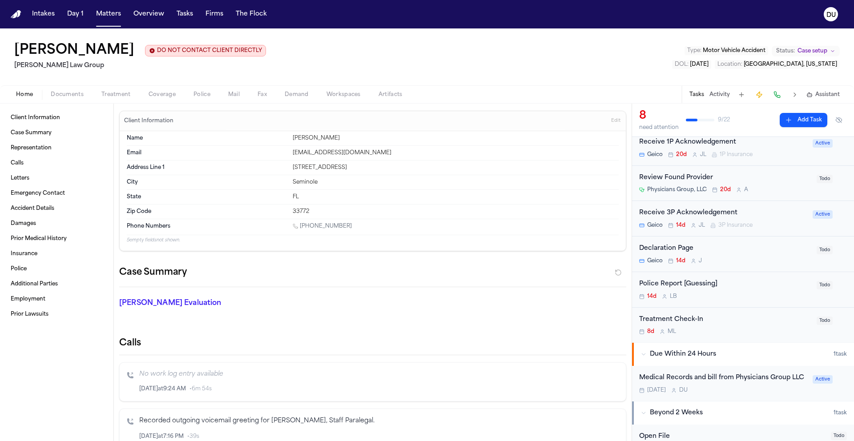
scroll to position [245, 0]
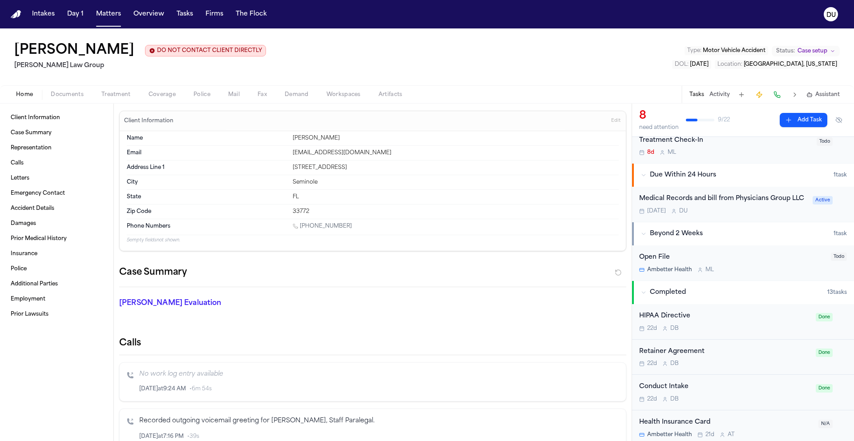
click at [726, 193] on div "Medical Records and bill from Physicians Group LLC [DATE] D U Active" at bounding box center [743, 204] width 222 height 35
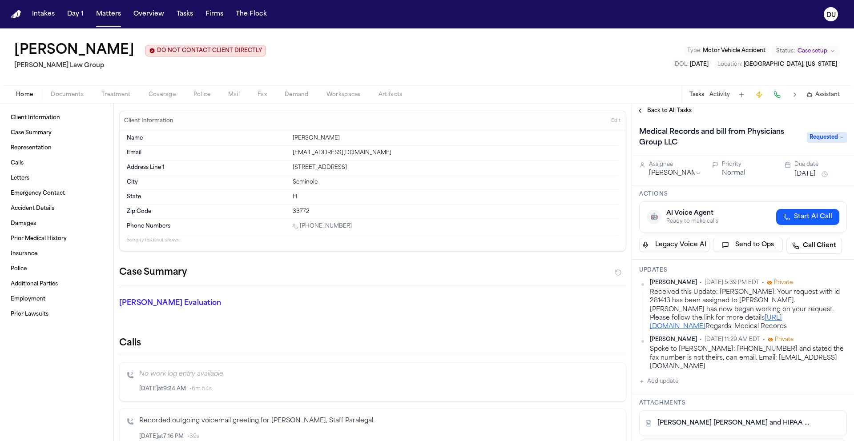
click at [747, 330] on link "[URL][DOMAIN_NAME]" at bounding box center [716, 322] width 132 height 15
click at [816, 177] on button "[DATE]" at bounding box center [804, 174] width 21 height 9
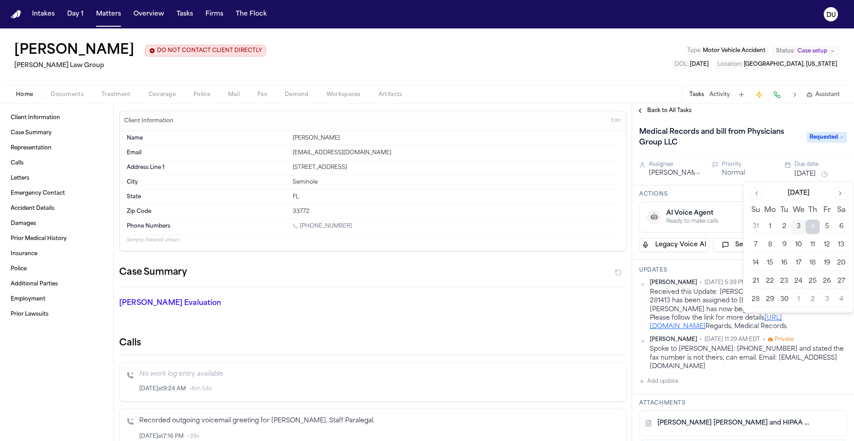
click at [761, 197] on button "Go to previous month" at bounding box center [756, 193] width 12 height 12
click at [836, 192] on button "Go to next month" at bounding box center [840, 193] width 12 height 12
click at [780, 249] on button "9" at bounding box center [784, 245] width 14 height 14
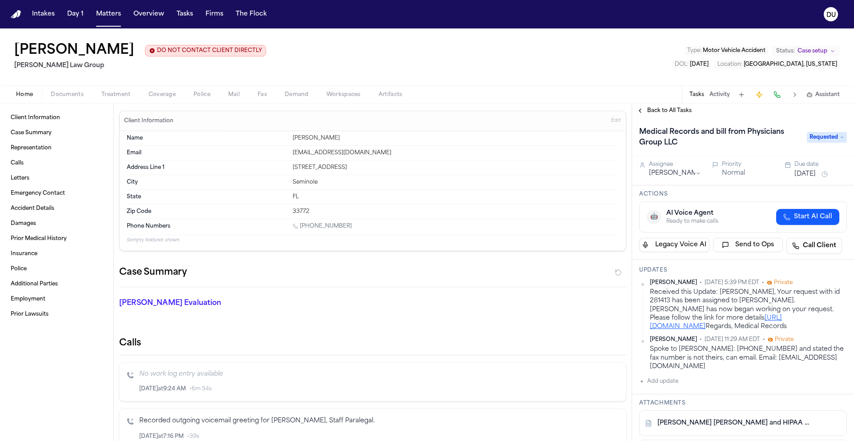
click at [674, 114] on span "Back to All Tasks" at bounding box center [669, 110] width 44 height 7
